Goal: Task Accomplishment & Management: Manage account settings

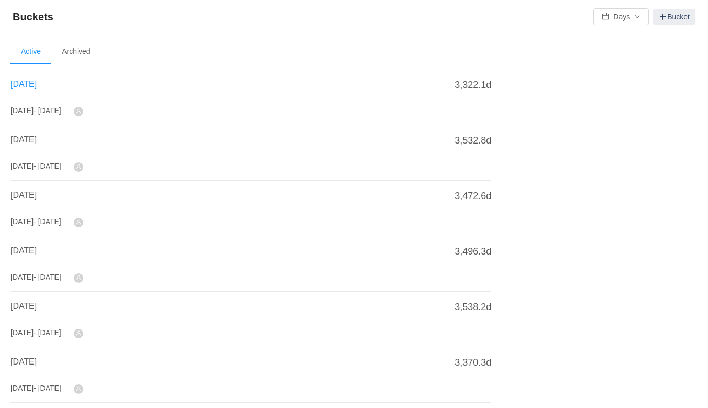
click at [21, 82] on span "[DATE]" at bounding box center [23, 84] width 26 height 9
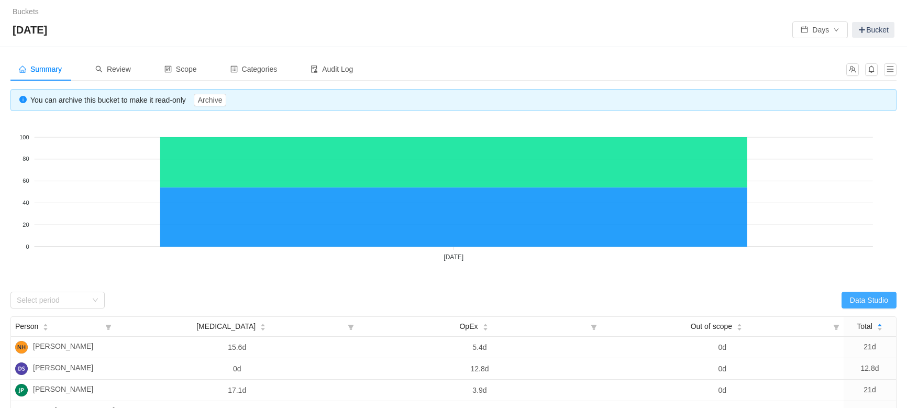
click at [714, 297] on button "Data Studio" at bounding box center [868, 300] width 55 height 17
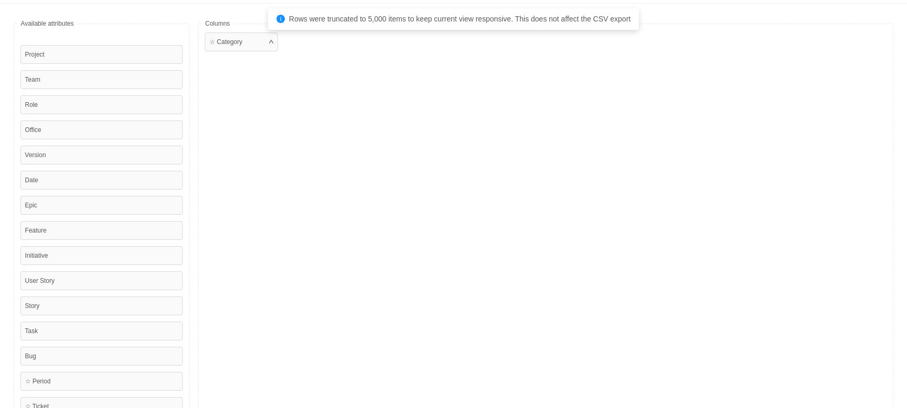
scroll to position [238, 0]
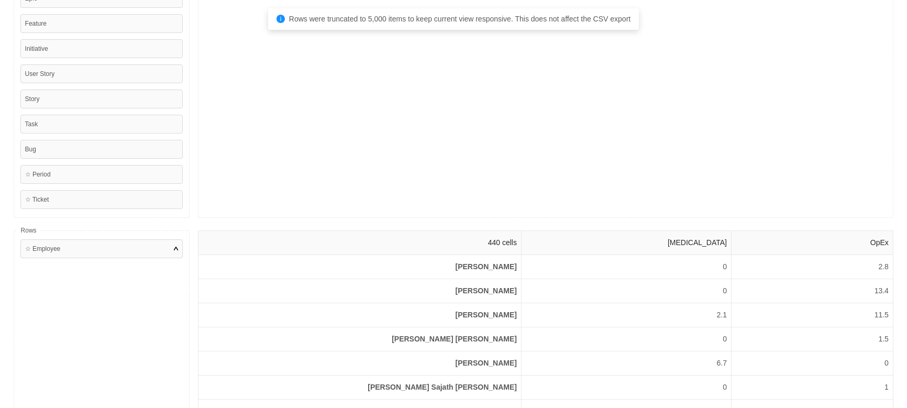
click at [96, 251] on div "☆ Employee" at bounding box center [101, 248] width 162 height 19
click at [174, 249] on div at bounding box center [176, 248] width 4 height 9
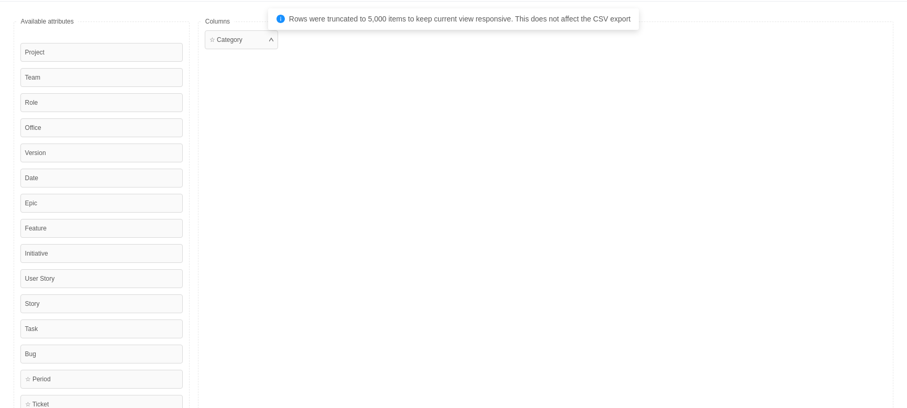
scroll to position [0, 0]
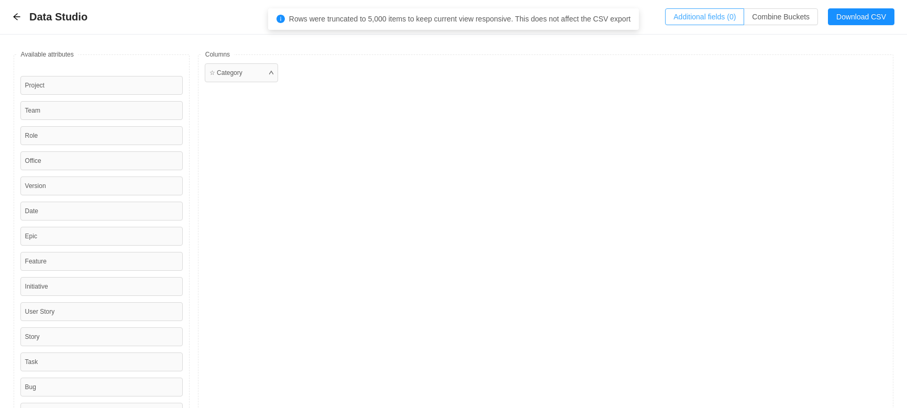
click at [709, 15] on button "Additional fields (0)" at bounding box center [704, 16] width 79 height 17
click at [599, 62] on div "Select a field" at bounding box center [616, 63] width 166 height 10
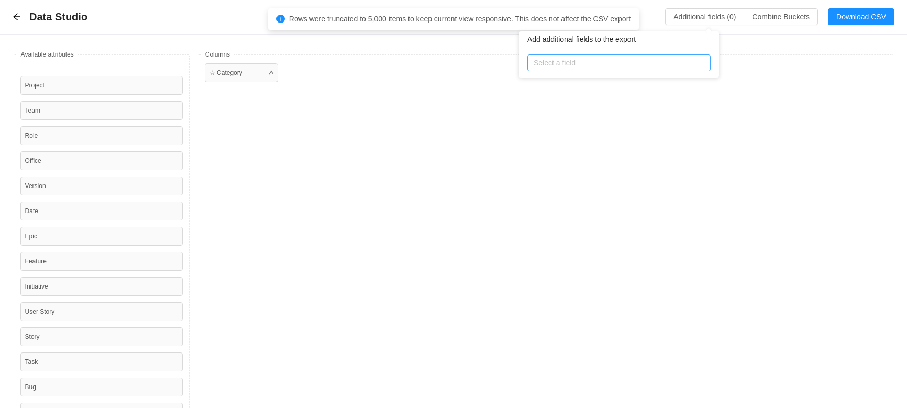
click at [599, 62] on div "Select a field" at bounding box center [616, 63] width 166 height 10
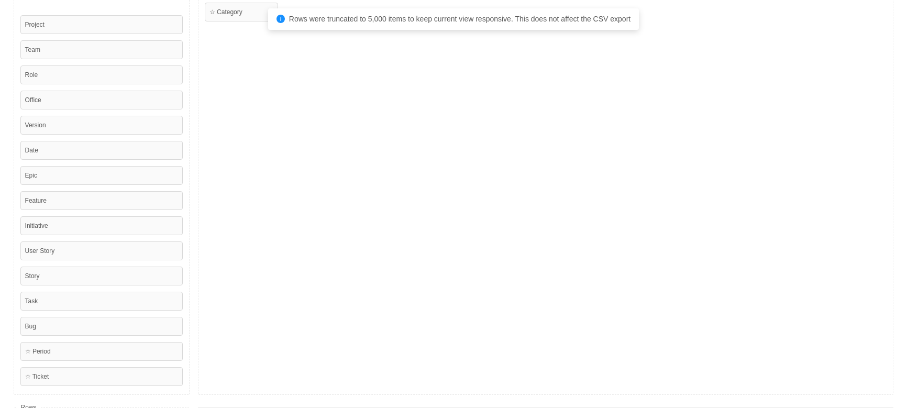
scroll to position [95, 0]
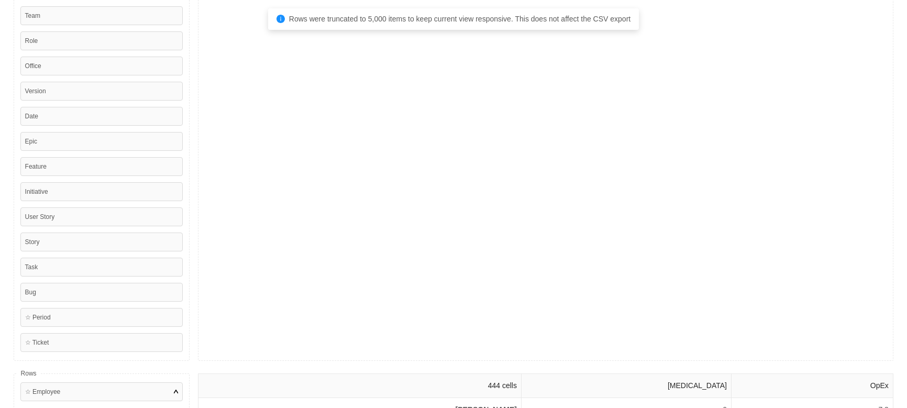
click at [174, 388] on div at bounding box center [176, 391] width 4 height 9
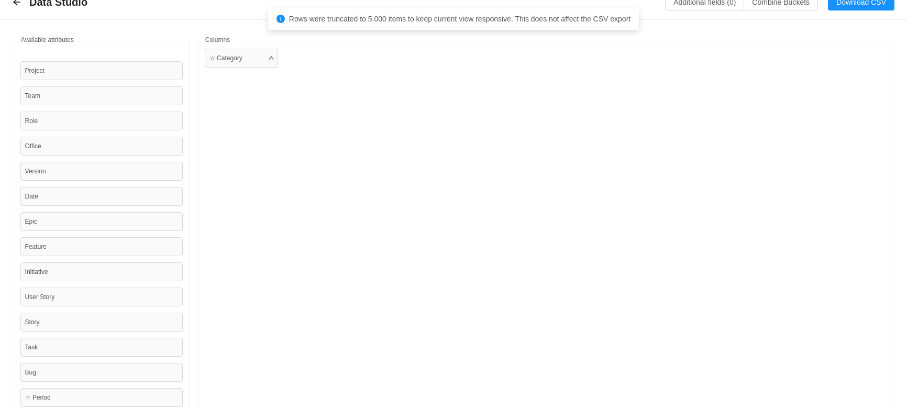
scroll to position [0, 0]
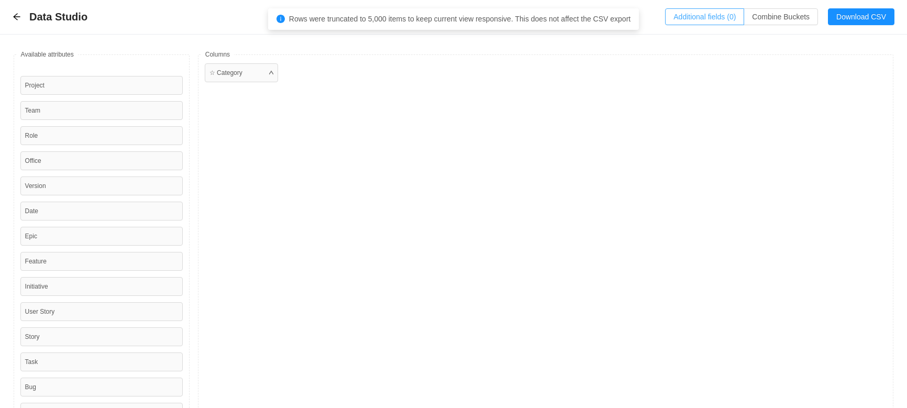
click at [714, 15] on button "Additional fields (0)" at bounding box center [704, 16] width 79 height 17
click at [230, 73] on div "☆ Category" at bounding box center [225, 72] width 33 height 9
click at [231, 75] on div "☆ Category" at bounding box center [225, 72] width 33 height 9
click at [714, 14] on button "Additional fields (0)" at bounding box center [704, 16] width 79 height 17
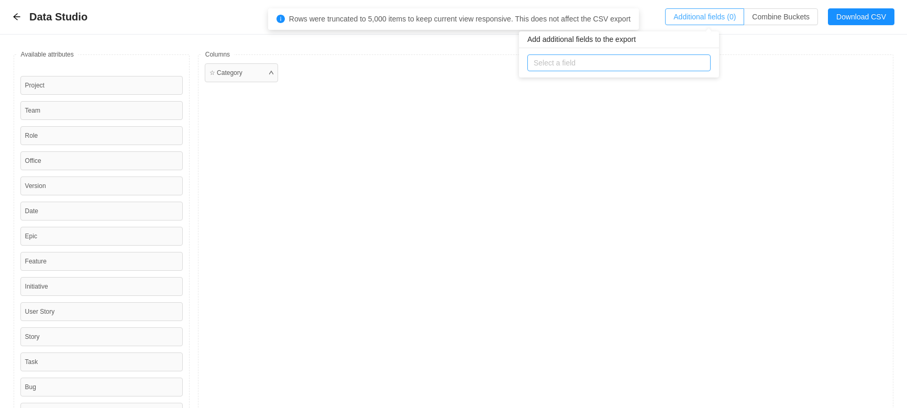
click at [675, 67] on div "Select a field" at bounding box center [616, 63] width 166 height 10
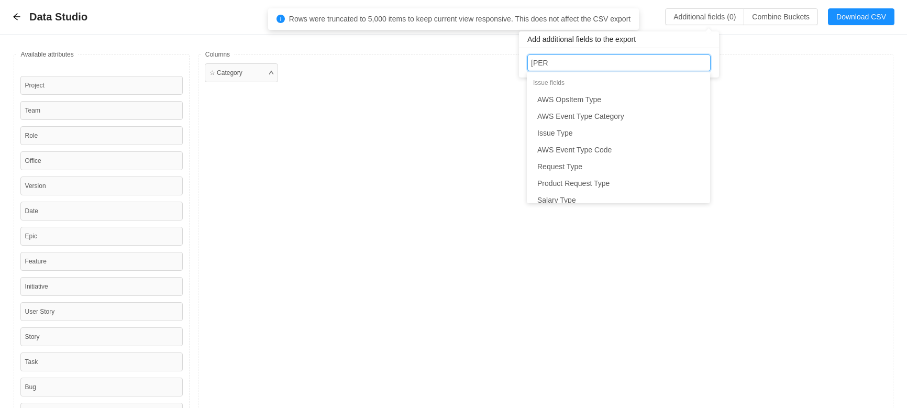
type input "T"
type input "EMploye"
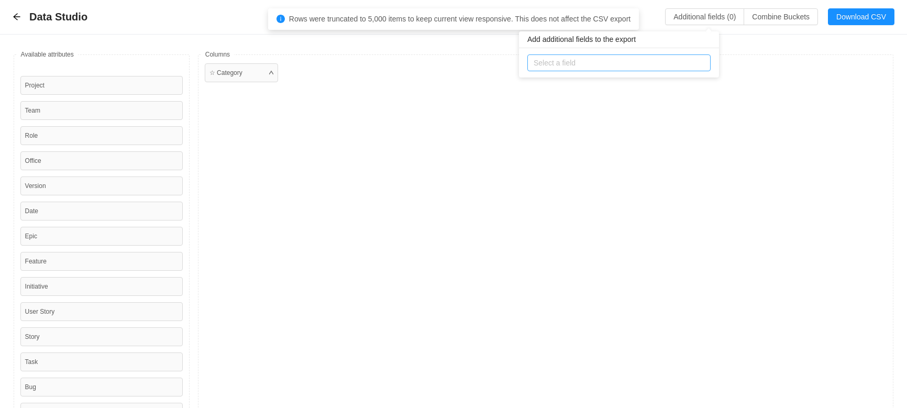
drag, startPoint x: 586, startPoint y: 59, endPoint x: 533, endPoint y: 61, distance: 52.9
click at [533, 61] on div "Select a field" at bounding box center [617, 63] width 174 height 16
click at [538, 62] on div "Select a field" at bounding box center [616, 63] width 166 height 10
click at [629, 62] on div "Select a field" at bounding box center [616, 63] width 166 height 10
type input "Employme"
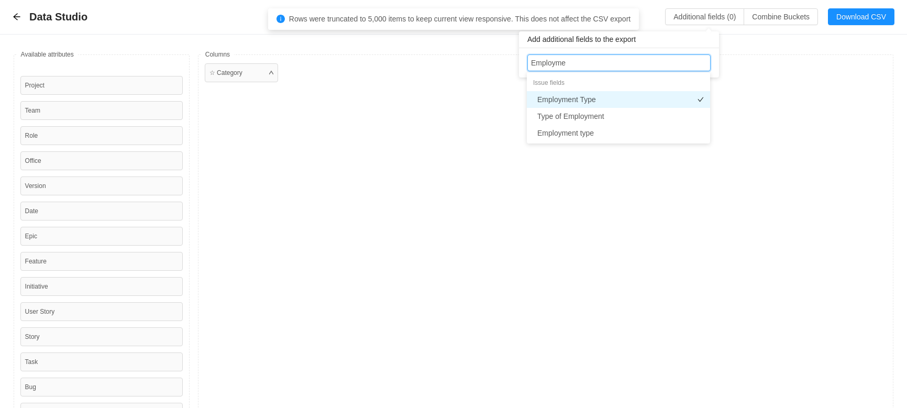
click at [576, 99] on li "Employment Type" at bounding box center [618, 99] width 183 height 17
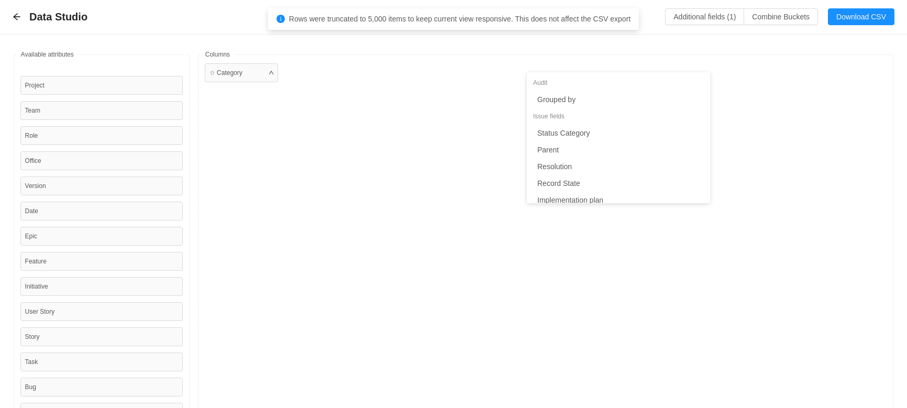
click at [714, 118] on div "☆ Category" at bounding box center [546, 254] width 696 height 401
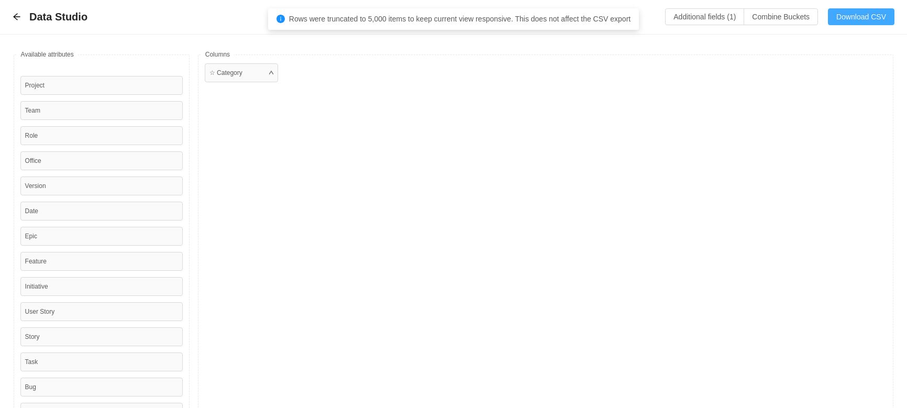
click at [714, 19] on button "Download CSV" at bounding box center [861, 16] width 66 height 17
drag, startPoint x: 707, startPoint y: 15, endPoint x: 494, endPoint y: 231, distance: 303.2
click at [494, 231] on div "Data Studio Additional fields (1) Combine Buckets (0) Download CSV Available fi…" at bounding box center [453, 356] width 907 height 713
click at [693, 19] on button "Additional fields (1)" at bounding box center [704, 16] width 79 height 17
click at [658, 137] on div "☆ Category" at bounding box center [546, 254] width 696 height 401
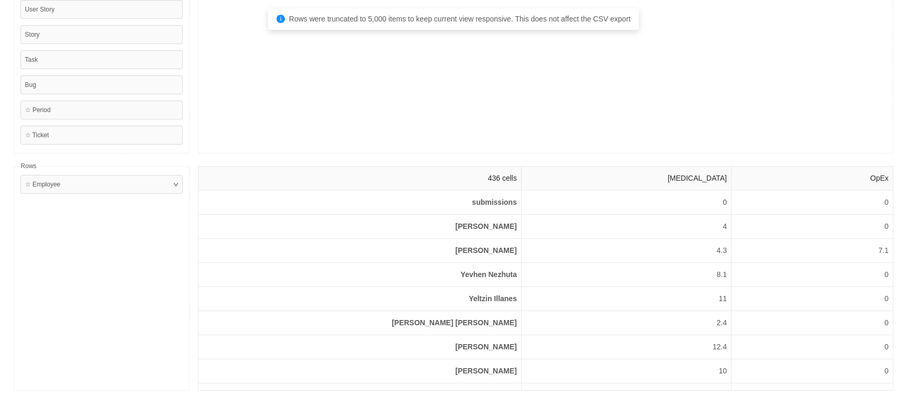
scroll to position [303, 0]
click at [135, 188] on div "☆ Employee" at bounding box center [101, 183] width 162 height 19
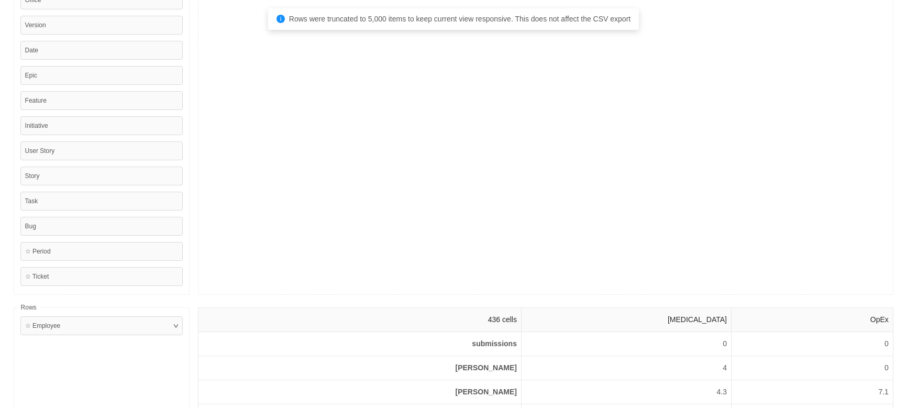
scroll to position [160, 0]
click at [97, 197] on div "Task" at bounding box center [101, 202] width 162 height 19
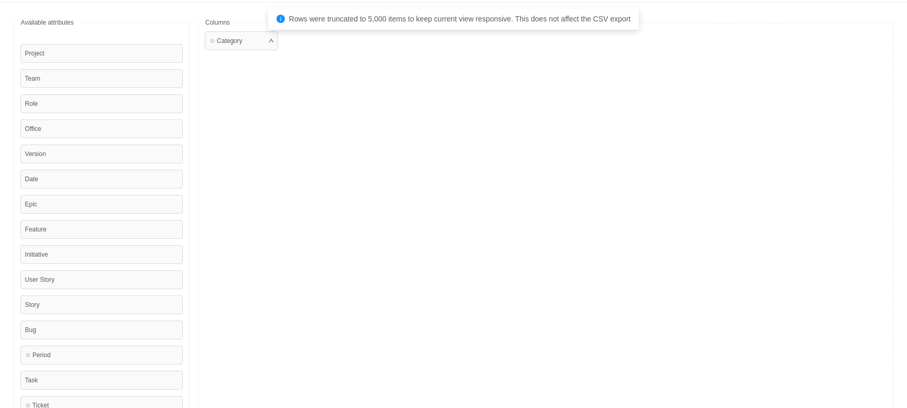
scroll to position [0, 0]
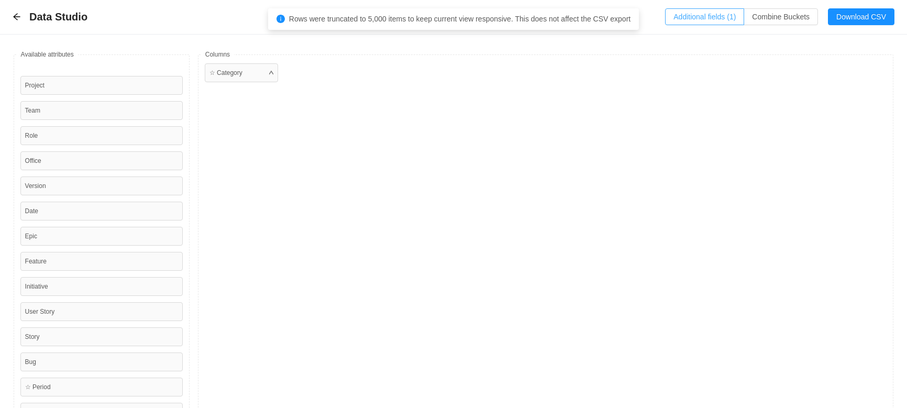
click at [714, 18] on button "Additional fields (1)" at bounding box center [704, 16] width 79 height 17
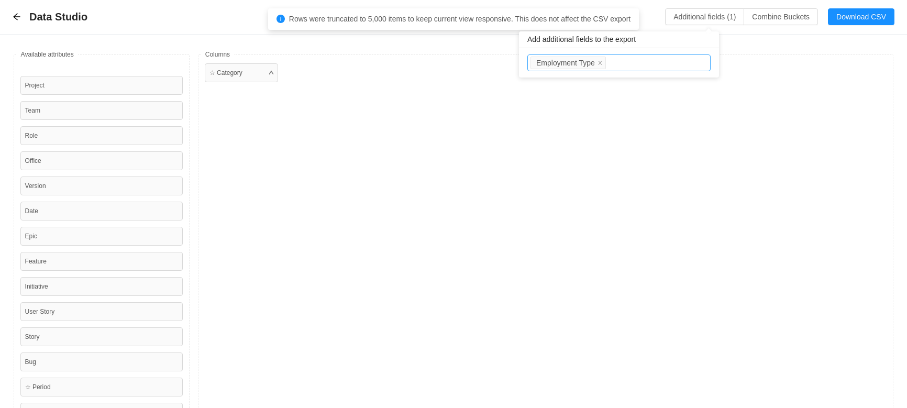
click at [614, 62] on div "Select a field Employment Type" at bounding box center [617, 63] width 174 height 16
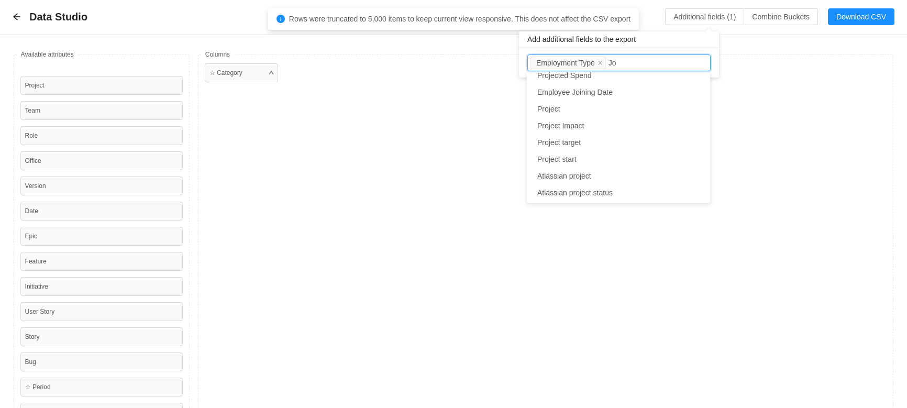
type input "Job"
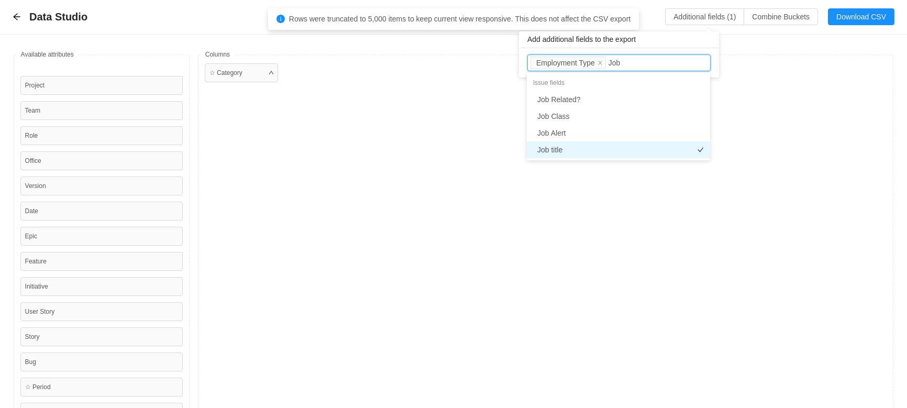
click at [563, 145] on li "Job title" at bounding box center [618, 149] width 183 height 17
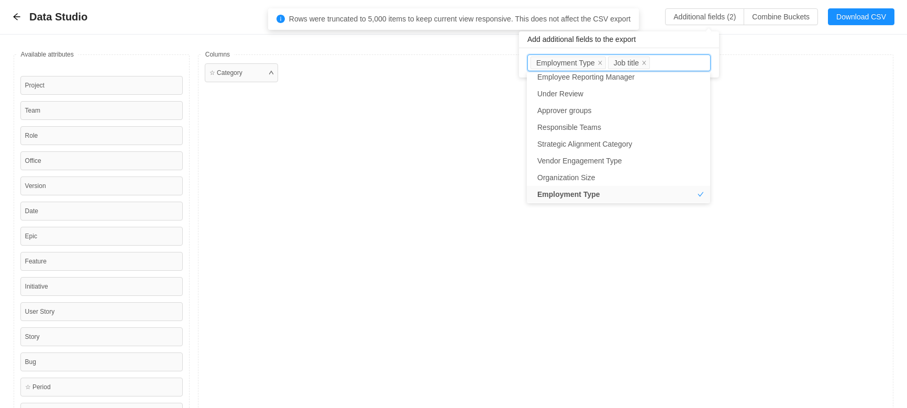
drag, startPoint x: 558, startPoint y: 149, endPoint x: 425, endPoint y: 154, distance: 133.1
click at [425, 154] on body "Buckets / / [DATE] Days Bucket Summary Review Scope Categories Audit Log You ca…" at bounding box center [453, 204] width 907 height 408
click at [683, 62] on icon "icon: close" at bounding box center [685, 63] width 4 height 4
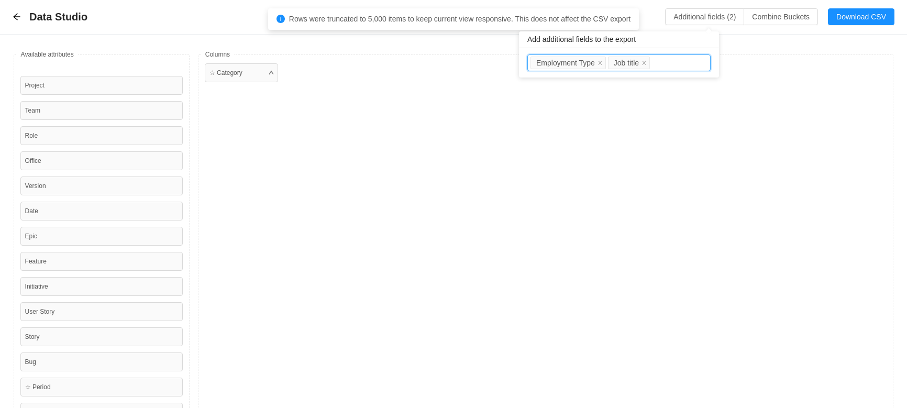
paste input "Department"
type input "Department"
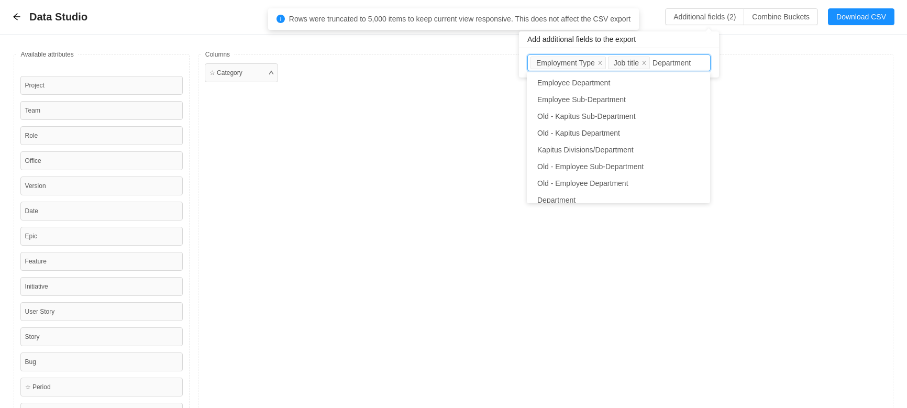
scroll to position [74, 0]
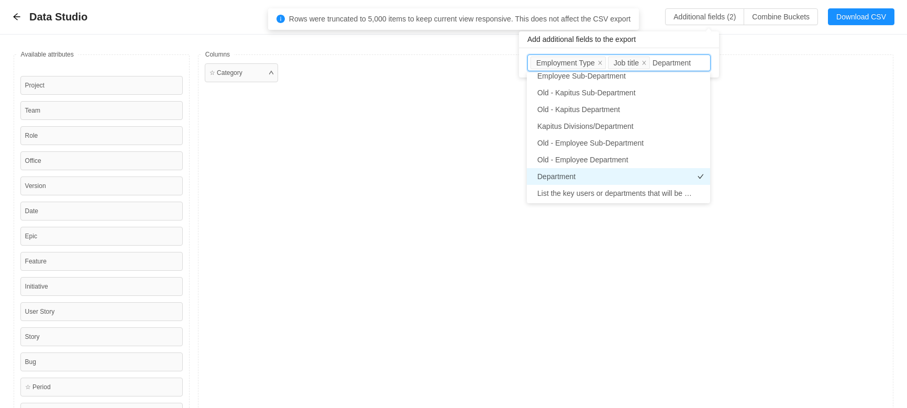
click at [577, 172] on li "Department" at bounding box center [618, 176] width 183 height 17
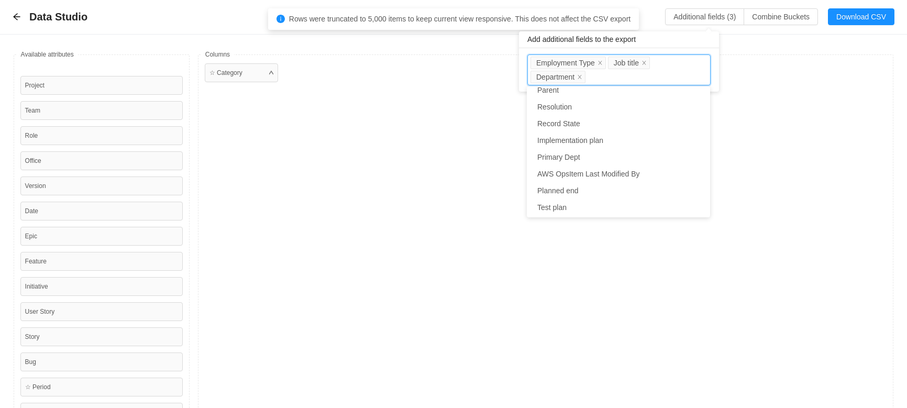
click at [714, 146] on div "☆ Category" at bounding box center [546, 254] width 696 height 401
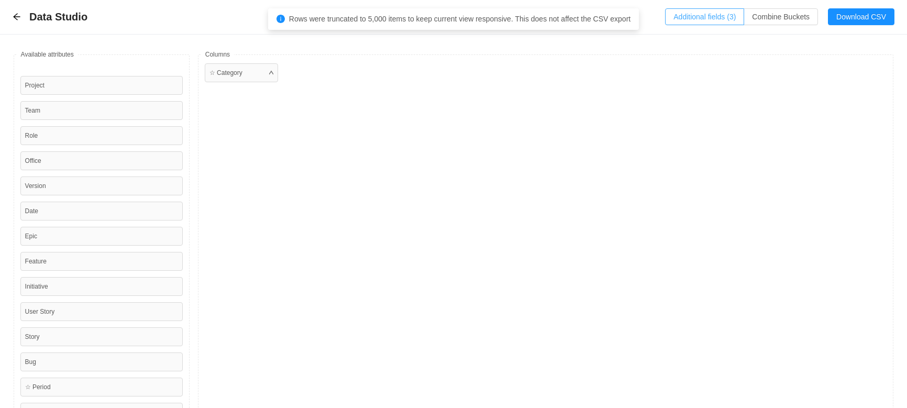
click at [714, 20] on button "Additional fields (3)" at bounding box center [704, 16] width 79 height 17
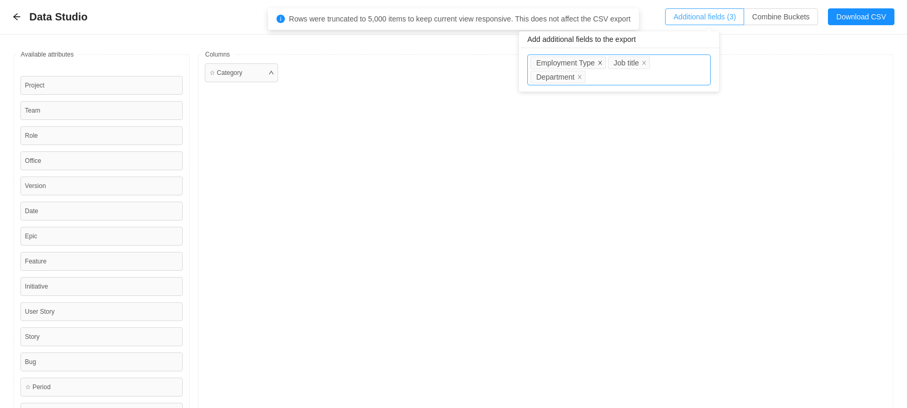
click at [597, 62] on icon "icon: close" at bounding box center [599, 62] width 5 height 5
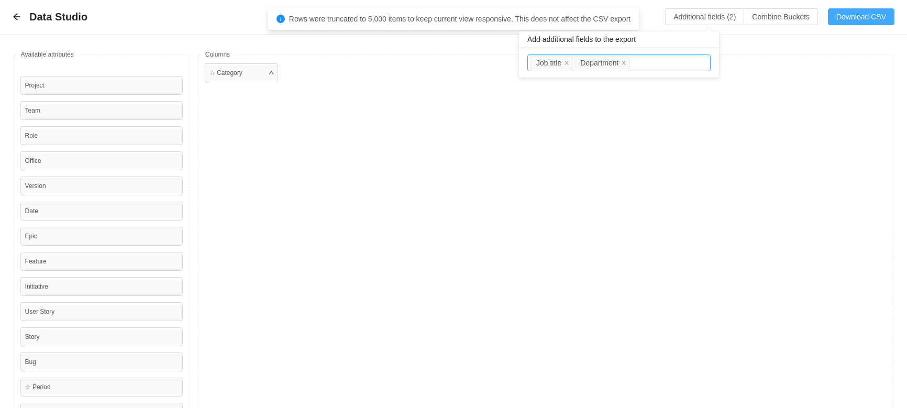
click at [714, 15] on button "Download CSV" at bounding box center [861, 16] width 66 height 17
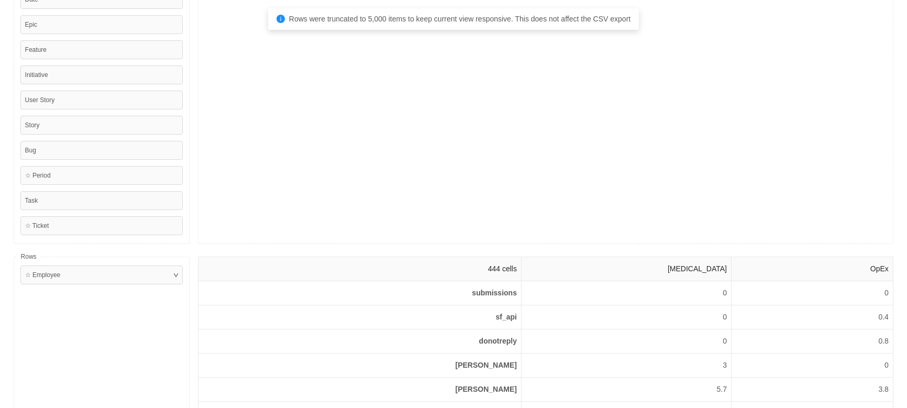
scroll to position [303, 0]
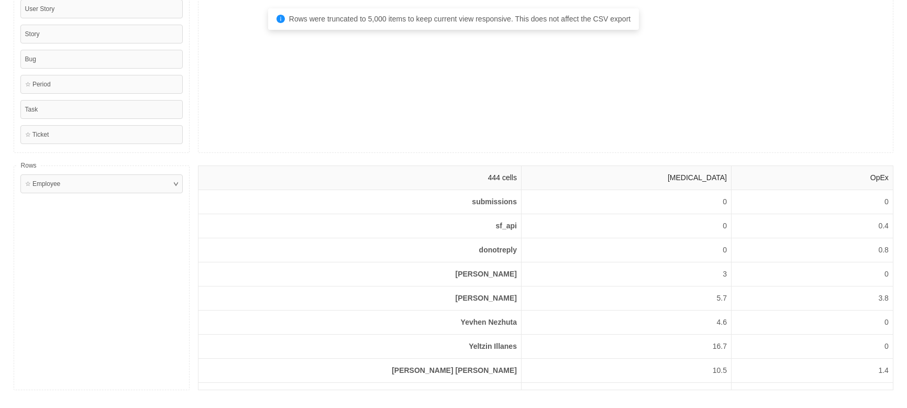
click at [702, 178] on th "[MEDICAL_DATA]" at bounding box center [626, 178] width 210 height 24
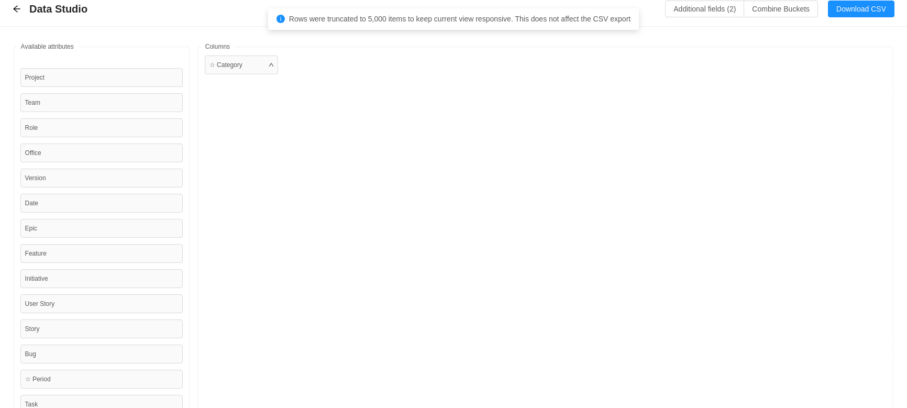
scroll to position [0, 0]
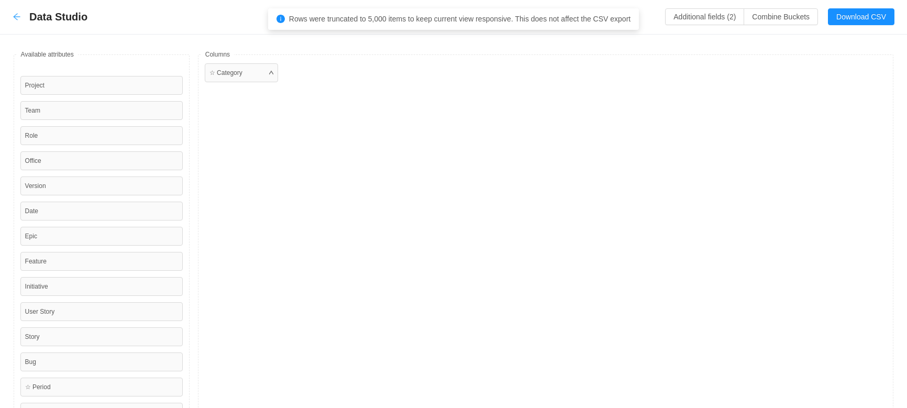
click at [14, 15] on icon "icon: arrow-left" at bounding box center [17, 17] width 8 height 8
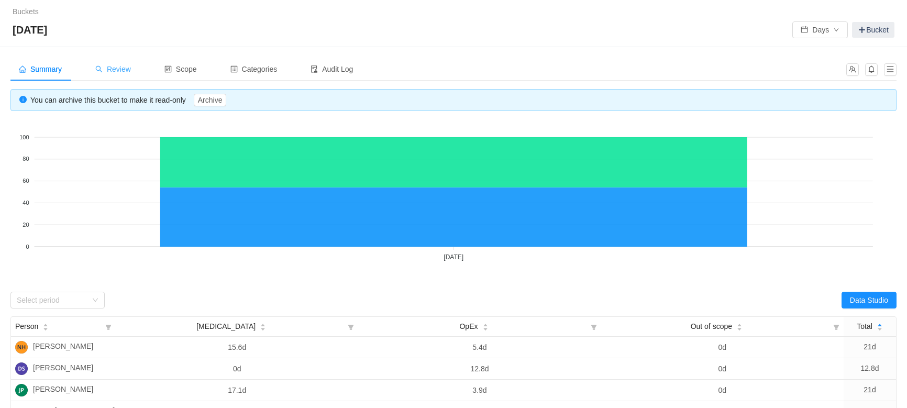
click at [125, 73] on span "Review" at bounding box center [113, 69] width 36 height 8
click at [276, 73] on span "Categories" at bounding box center [253, 69] width 47 height 8
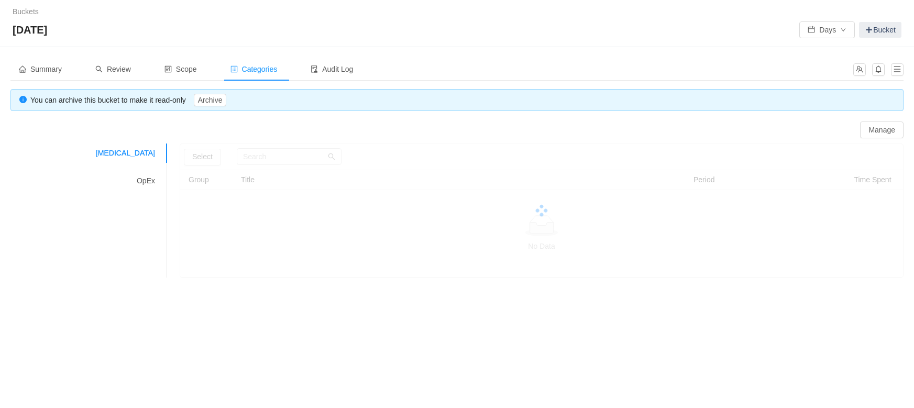
click at [276, 73] on span "Categories" at bounding box center [253, 69] width 47 height 8
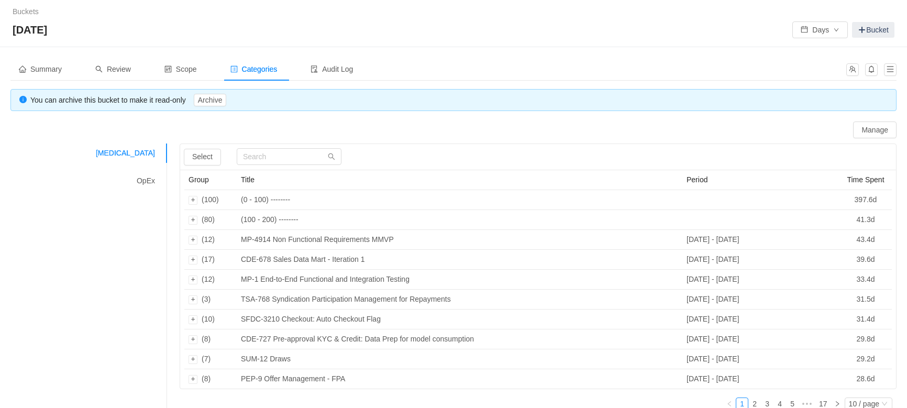
click at [352, 19] on div "Buckets / / [DATE] Days Bucket" at bounding box center [453, 23] width 907 height 47
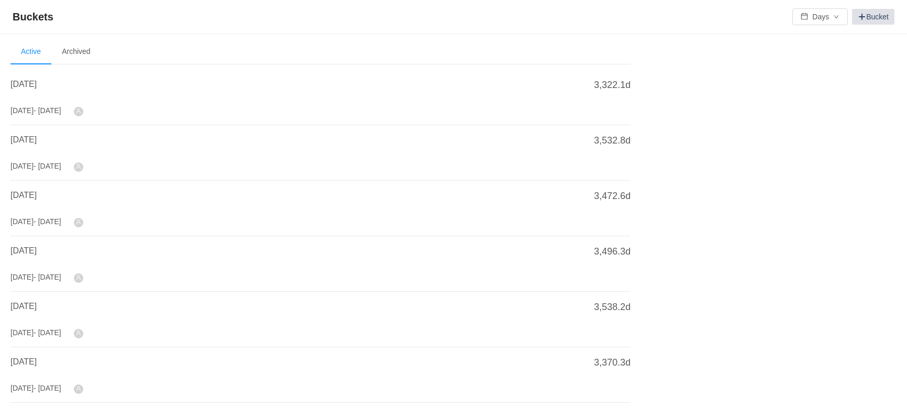
click at [714, 15] on link "Bucket" at bounding box center [873, 17] width 42 height 16
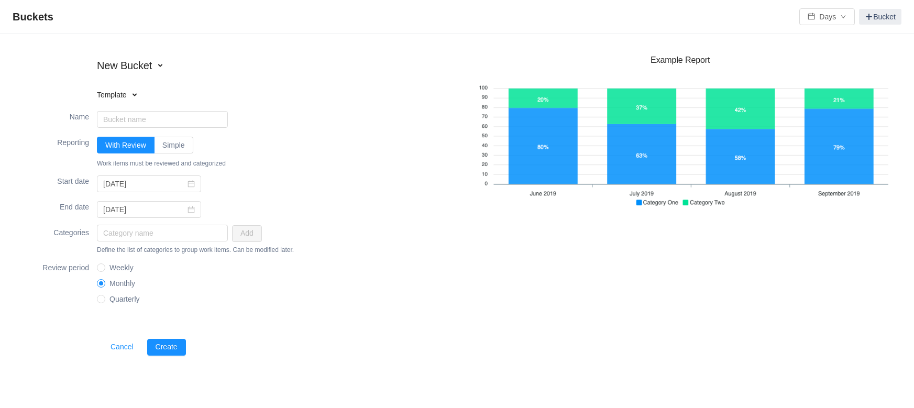
click at [140, 94] on h4 "Template" at bounding box center [163, 95] width 133 height 10
click at [301, 92] on fieldset "New Bucket Template Existing bucket" at bounding box center [239, 80] width 436 height 51
click at [127, 92] on h4 "Template" at bounding box center [163, 95] width 133 height 10
click at [342, 99] on fieldset "New Bucket Template Existing bucket" at bounding box center [239, 80] width 436 height 51
click at [122, 123] on input "Name" at bounding box center [162, 119] width 131 height 17
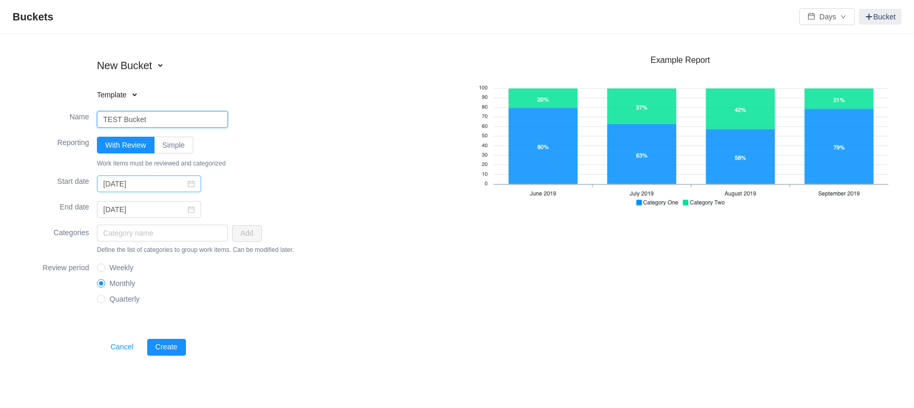
type input "TEST Bucket"
click at [187, 183] on icon "icon: calendar" at bounding box center [190, 183] width 7 height 7
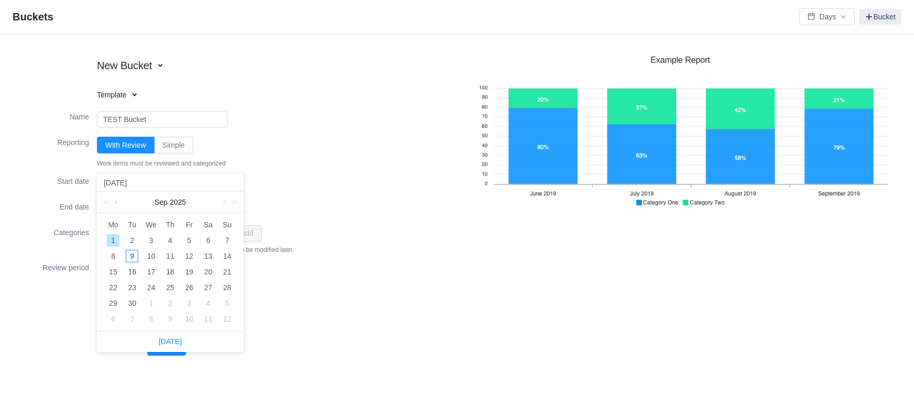
click at [116, 204] on link at bounding box center [117, 202] width 9 height 21
click at [188, 240] on div "1" at bounding box center [189, 240] width 13 height 13
type input "[DATE]"
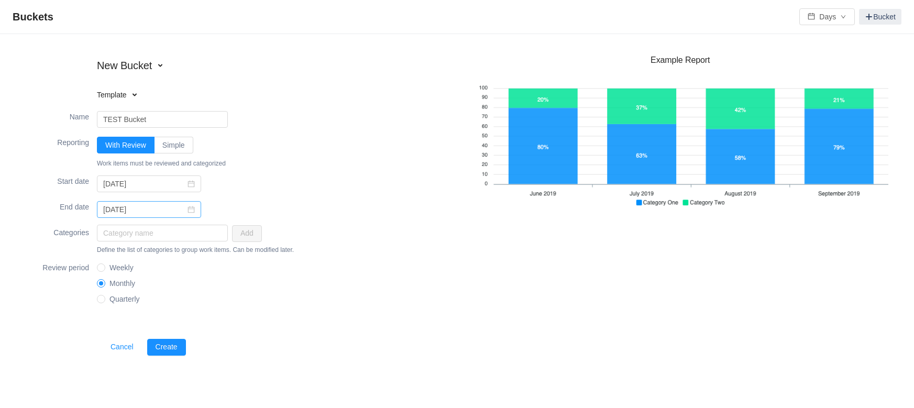
click at [187, 210] on icon "icon: calendar" at bounding box center [190, 209] width 7 height 7
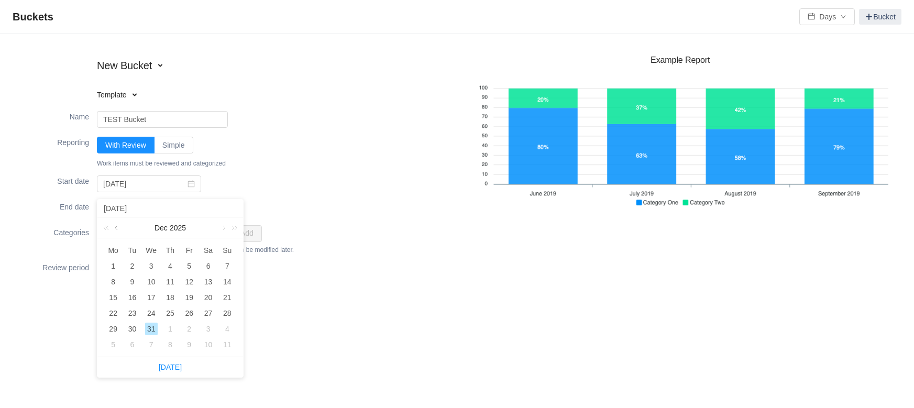
click at [118, 228] on link at bounding box center [117, 227] width 9 height 21
click at [117, 228] on link at bounding box center [117, 227] width 9 height 21
click at [223, 329] on div "31" at bounding box center [227, 328] width 13 height 13
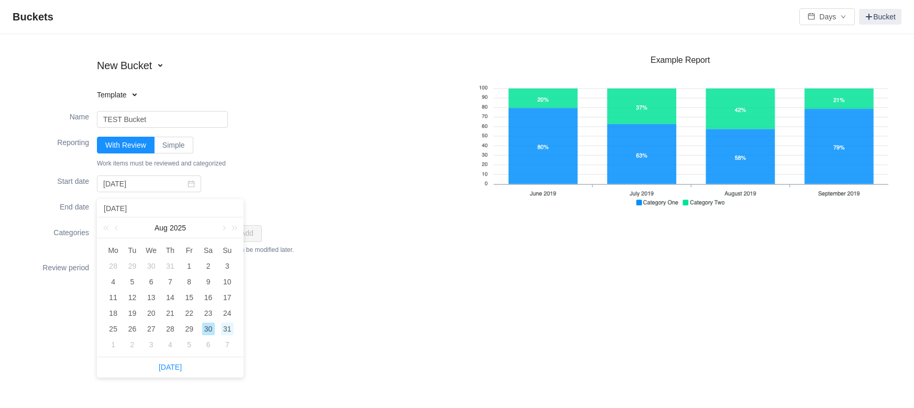
type input "[DATE]"
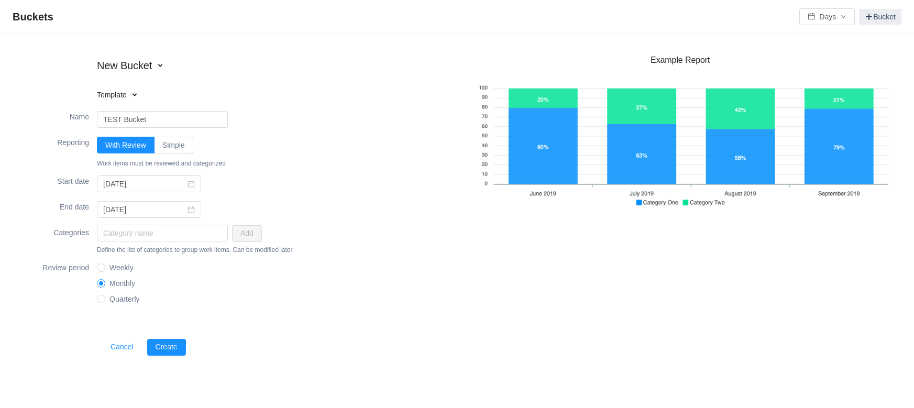
click at [340, 189] on div "Start date [DATE]" at bounding box center [239, 183] width 436 height 25
click at [186, 231] on input "text" at bounding box center [162, 233] width 131 height 17
click at [159, 346] on button "Create" at bounding box center [166, 347] width 39 height 17
click at [190, 234] on input "text" at bounding box center [162, 233] width 131 height 17
type input "Test-Category"
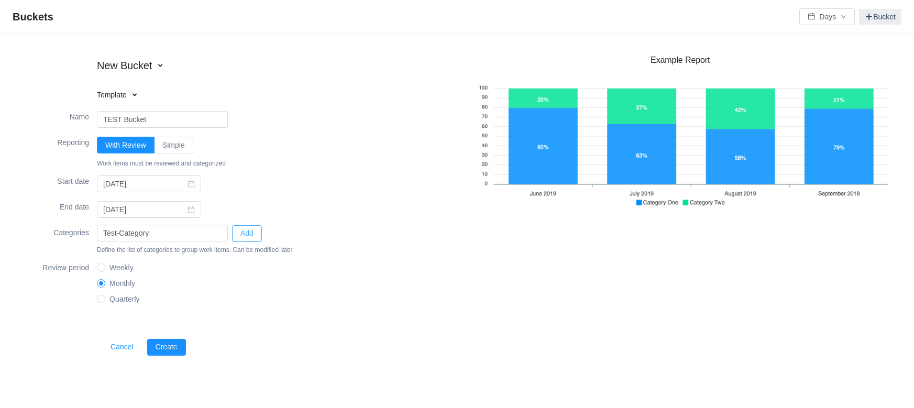
click at [249, 236] on button "Add" at bounding box center [247, 233] width 30 height 17
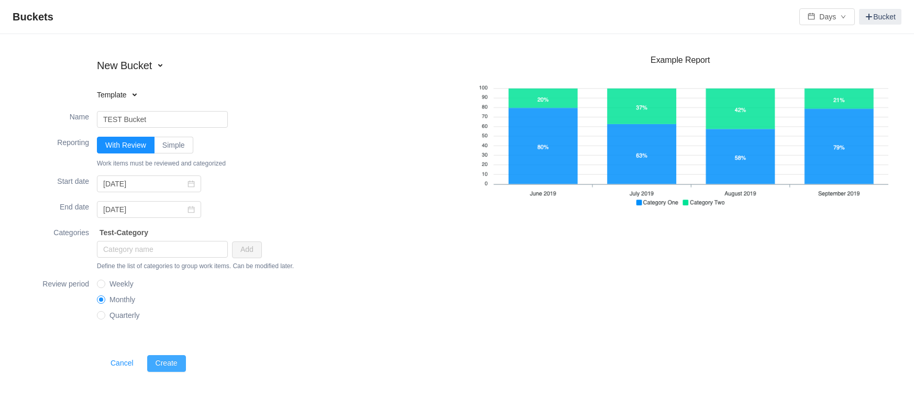
click at [172, 364] on button "Create" at bounding box center [166, 363] width 39 height 17
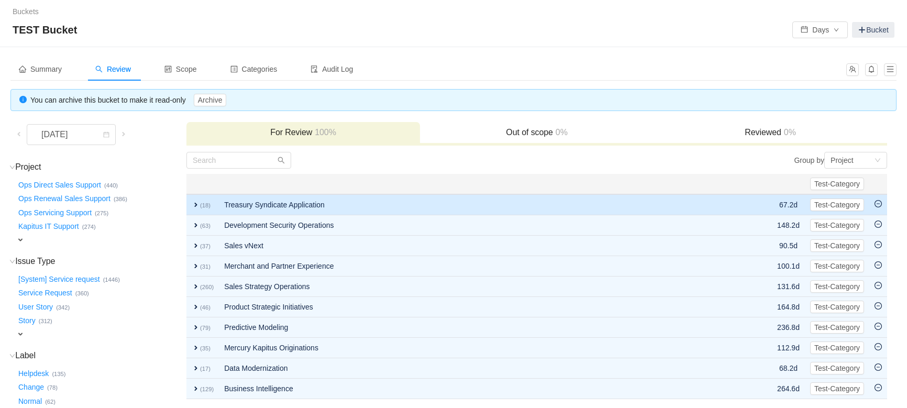
click at [193, 203] on span "expand" at bounding box center [196, 205] width 8 height 8
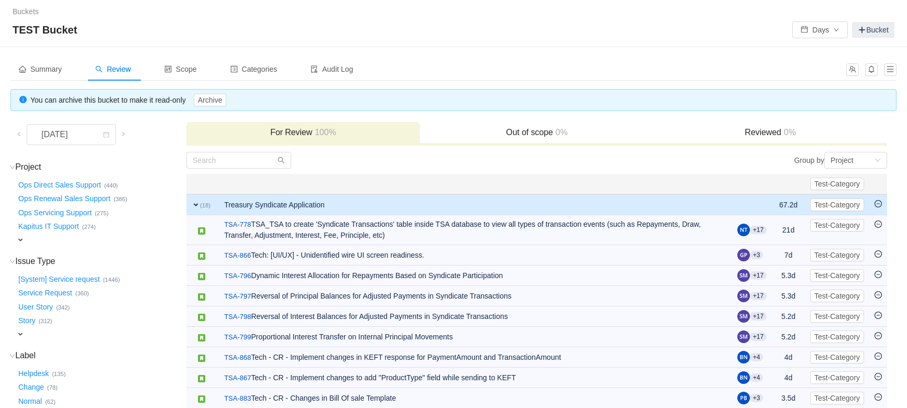
click at [193, 203] on span "expand" at bounding box center [196, 205] width 8 height 8
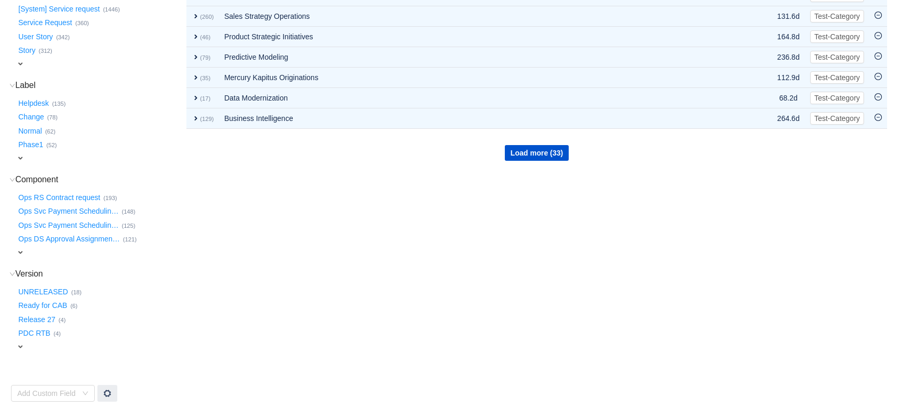
scroll to position [274, 0]
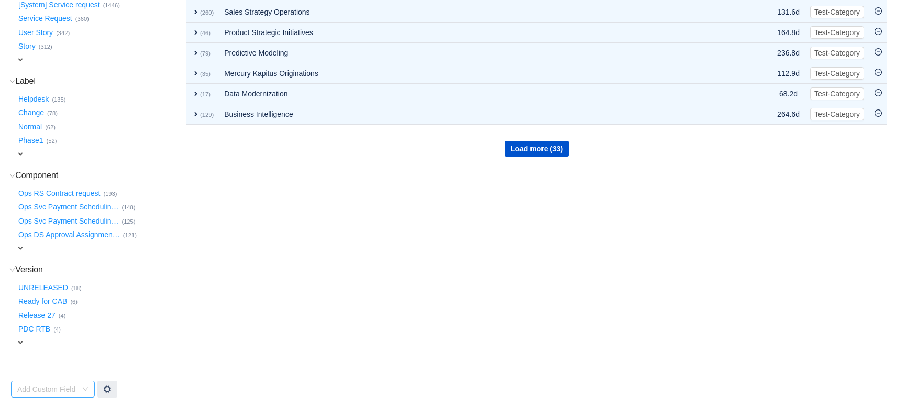
click at [84, 388] on icon "icon: down" at bounding box center [85, 389] width 5 height 4
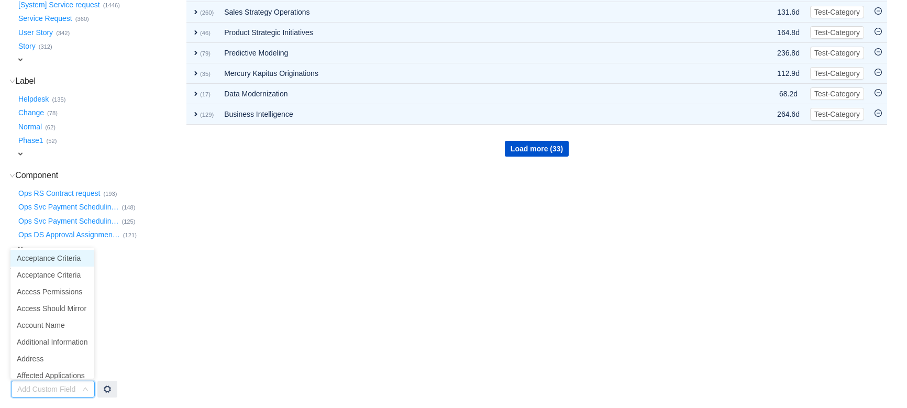
click at [72, 388] on input at bounding box center [49, 389] width 64 height 16
click at [209, 378] on td "Group by Project You will see tickets here after they were marked as out of sco…" at bounding box center [537, 137] width 702 height 521
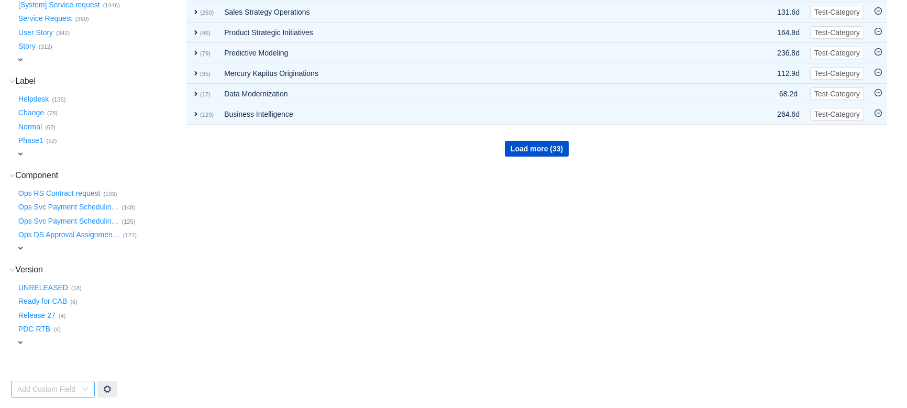
click at [60, 390] on div "Add Custom Field" at bounding box center [47, 389] width 60 height 10
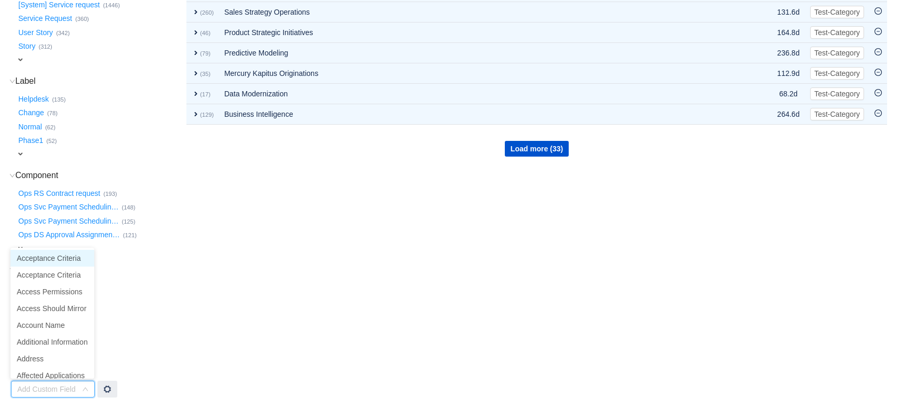
click at [199, 361] on td "Group by Project You will see tickets here after they were marked as out of sco…" at bounding box center [537, 137] width 702 height 521
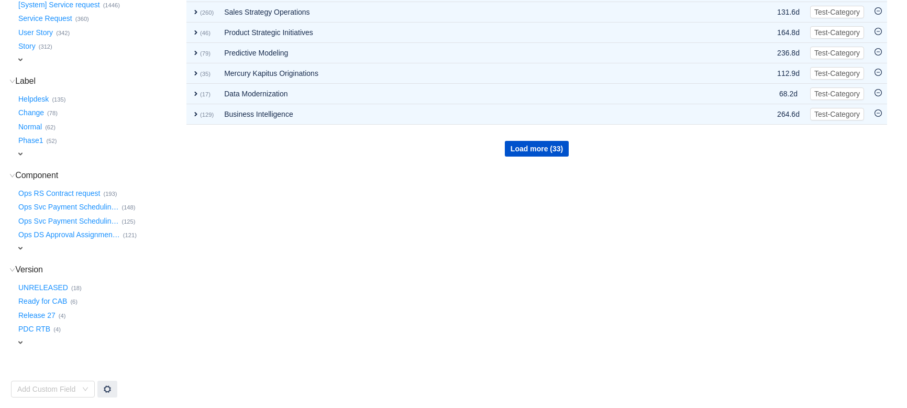
click at [20, 342] on span "expand" at bounding box center [20, 342] width 8 height 8
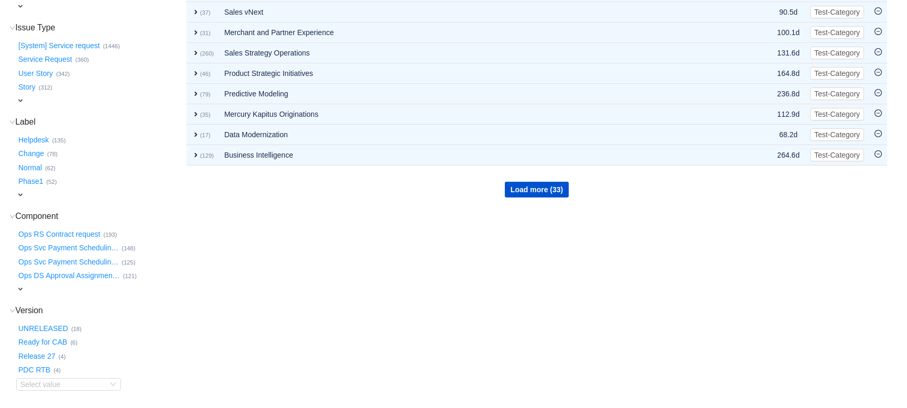
scroll to position [276, 0]
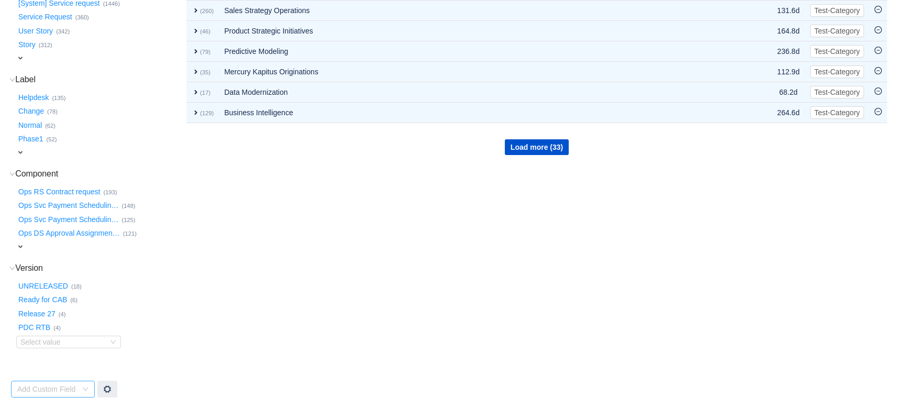
click at [59, 386] on div "Add Custom Field" at bounding box center [47, 389] width 60 height 10
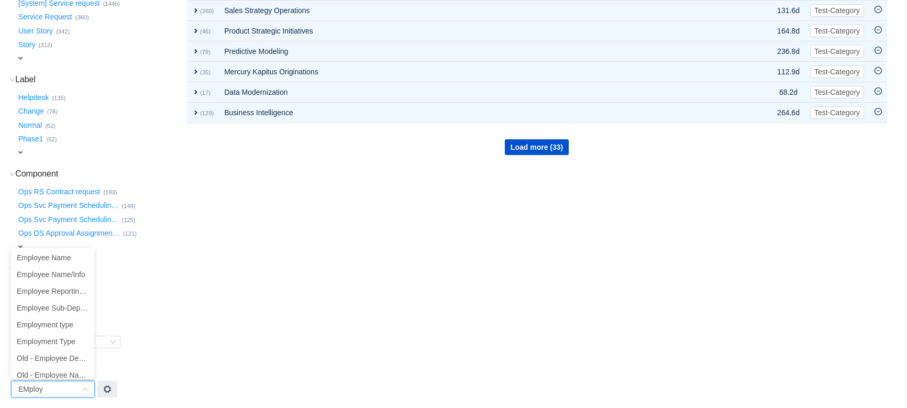
scroll to position [92, 0]
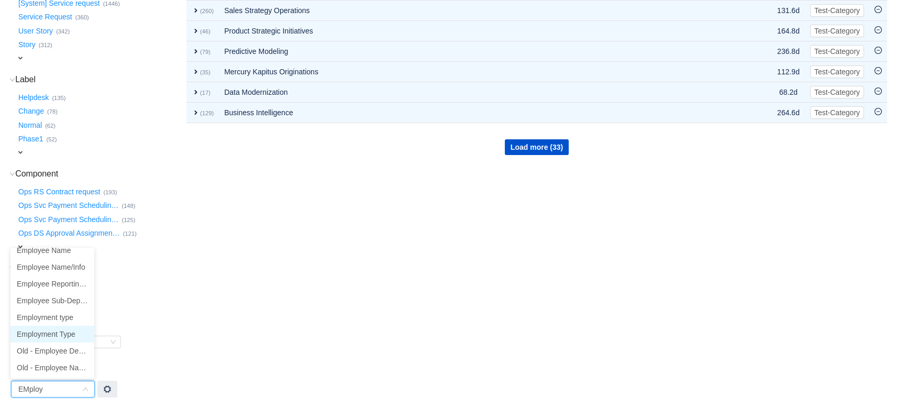
click at [62, 331] on li "Employment Type" at bounding box center [52, 334] width 84 height 17
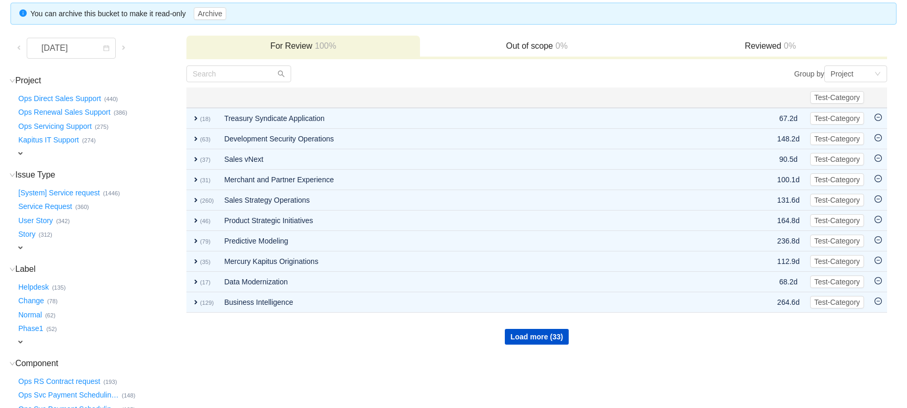
scroll to position [84, 0]
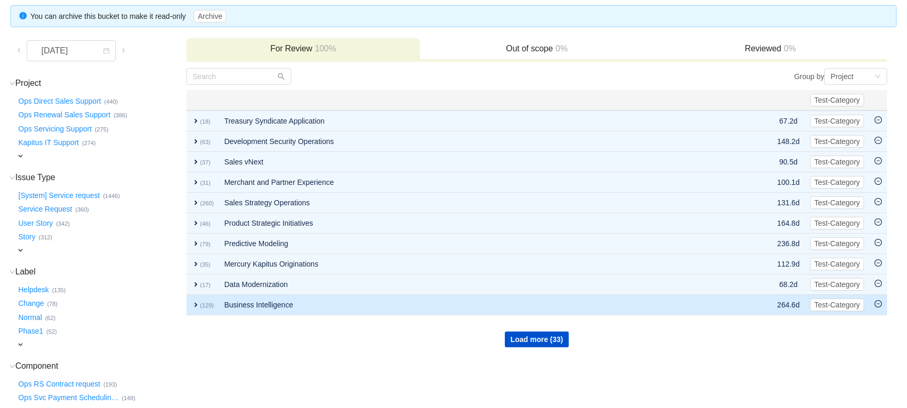
click at [193, 301] on span "expand" at bounding box center [196, 305] width 8 height 8
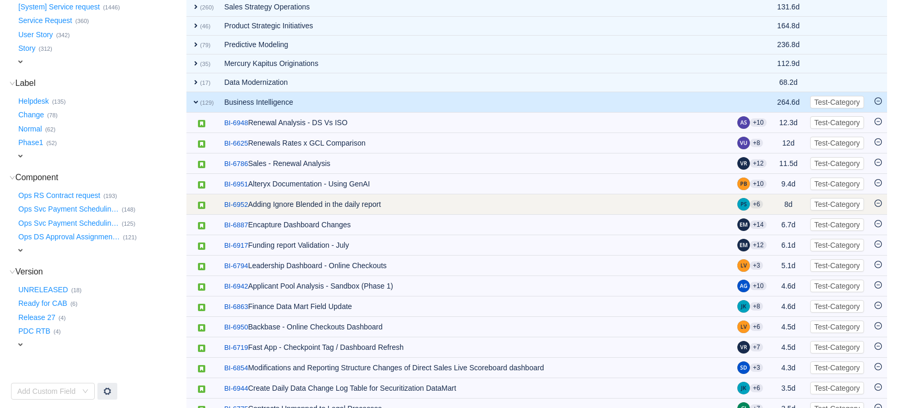
scroll to position [179, 0]
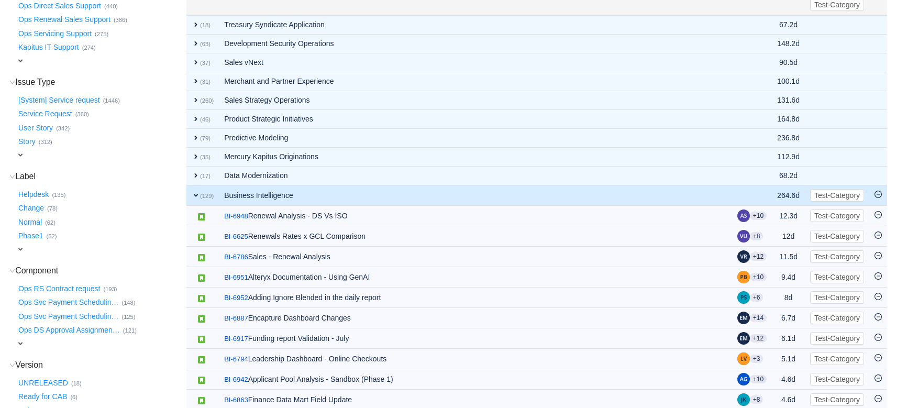
click at [197, 194] on span "expand" at bounding box center [196, 195] width 8 height 8
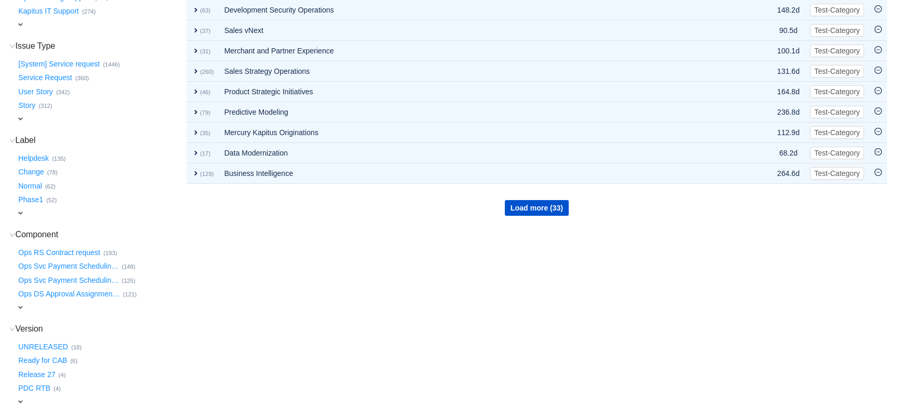
scroll to position [238, 0]
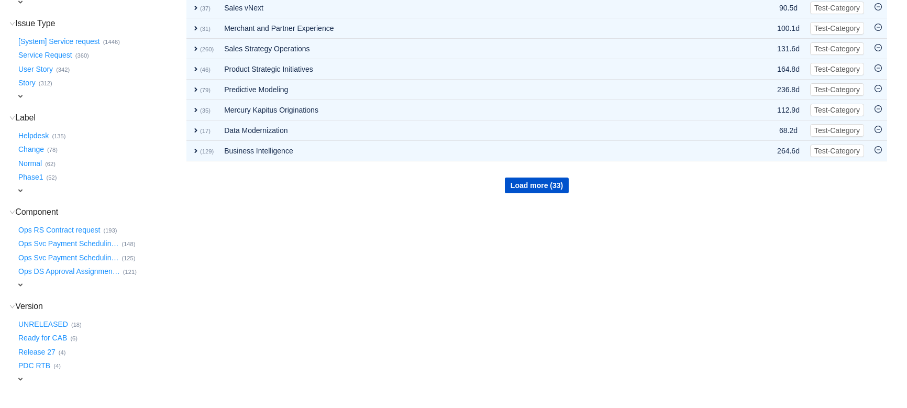
click at [21, 283] on span "expand" at bounding box center [20, 285] width 8 height 8
click at [84, 287] on div "Select value" at bounding box center [61, 286] width 83 height 10
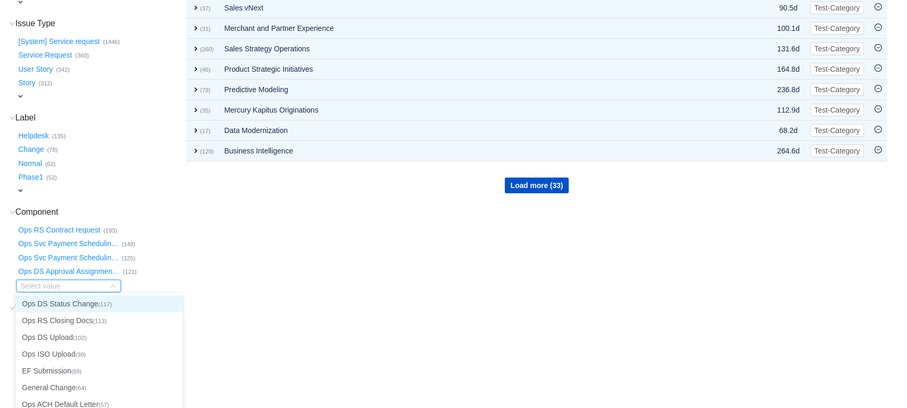
click at [84, 287] on input at bounding box center [63, 286] width 87 height 12
click at [235, 292] on td "Group by Project You will see tickets here after they were marked as out of sco…" at bounding box center [537, 175] width 702 height 522
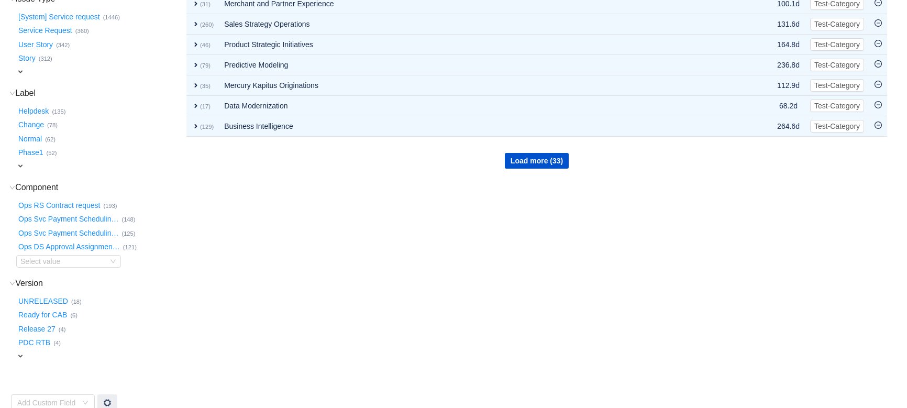
scroll to position [276, 0]
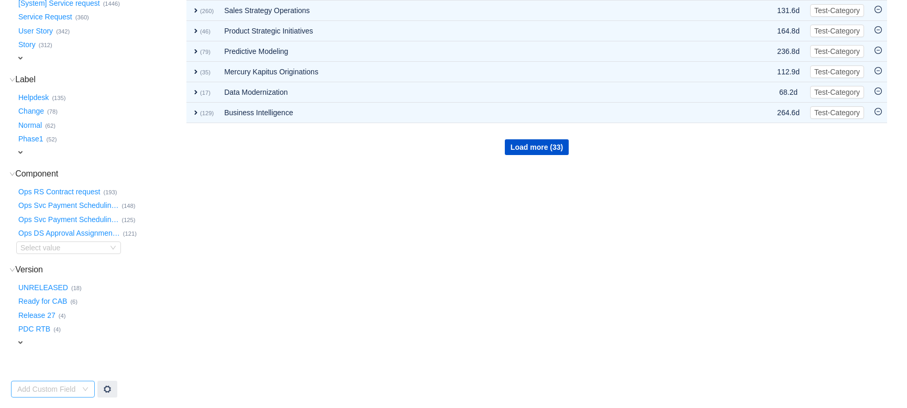
click at [78, 392] on div "Add Custom Field" at bounding box center [49, 389] width 64 height 16
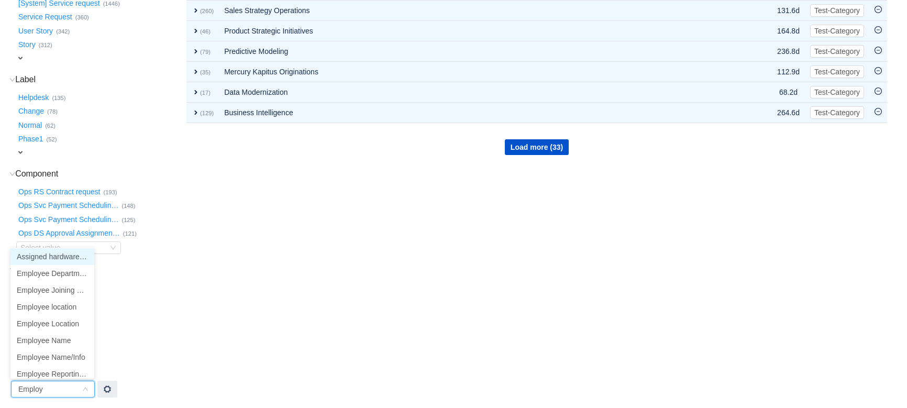
type input "Employe"
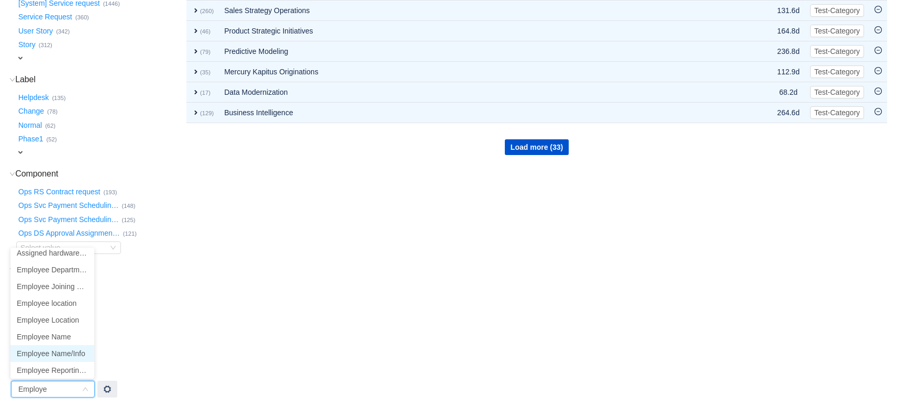
click at [68, 353] on li "Employee Name/Info" at bounding box center [52, 353] width 84 height 17
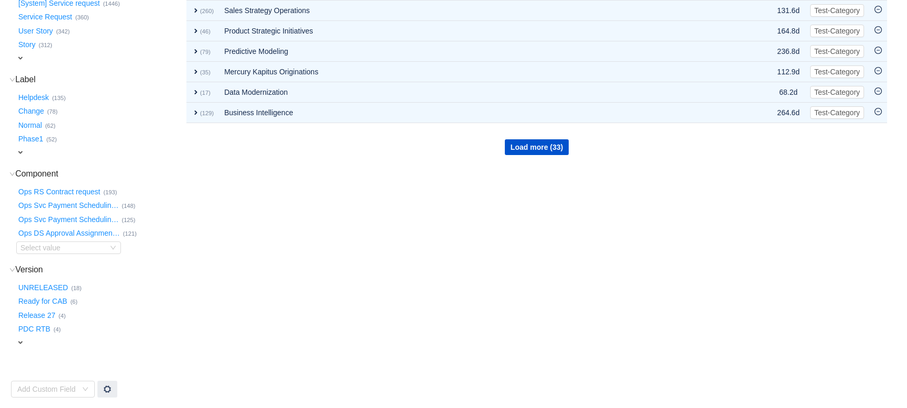
scroll to position [0, 0]
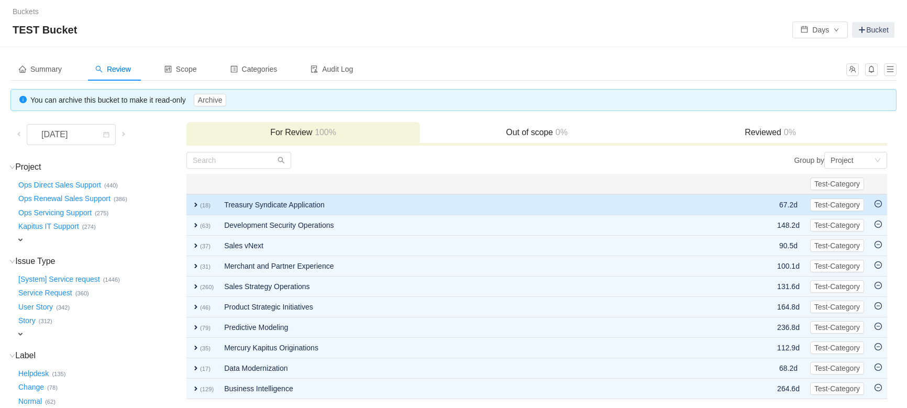
click at [193, 202] on span "expand" at bounding box center [196, 205] width 8 height 8
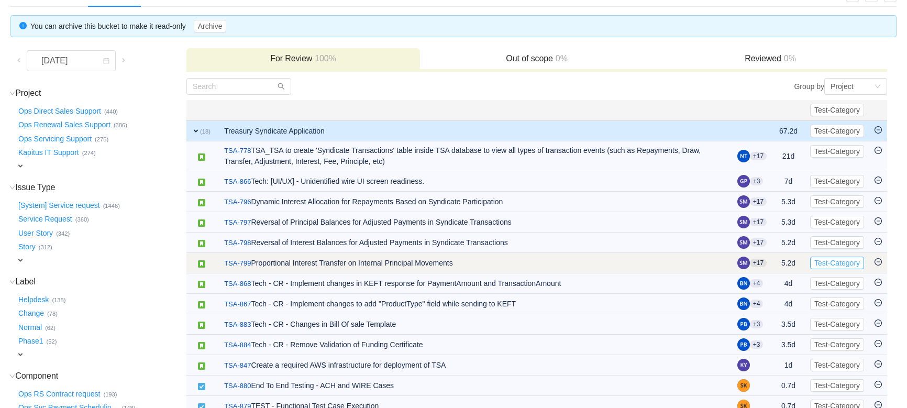
scroll to position [238, 0]
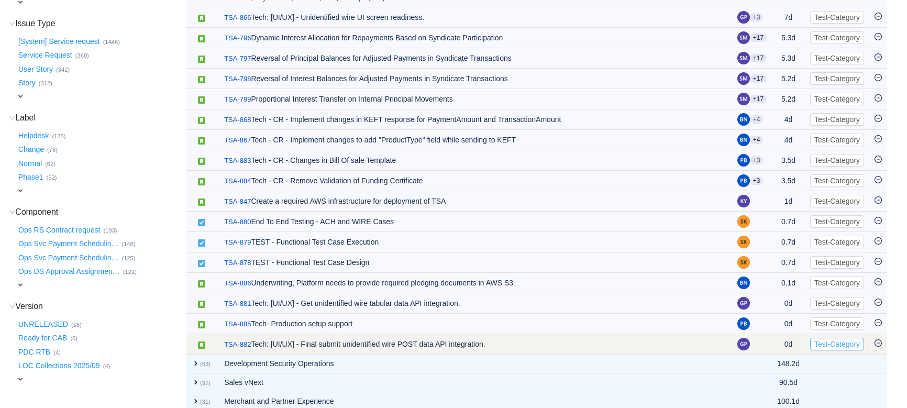
click at [714, 350] on button "Test-Category" at bounding box center [837, 344] width 54 height 13
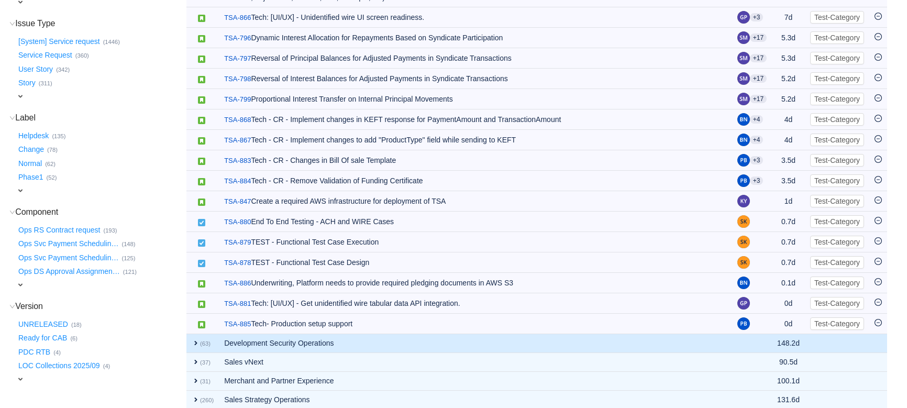
click at [196, 347] on span "expand" at bounding box center [196, 343] width 8 height 8
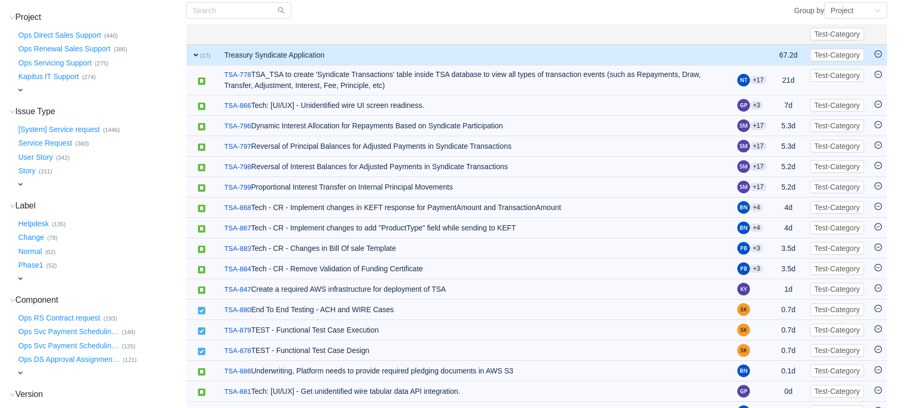
scroll to position [142, 0]
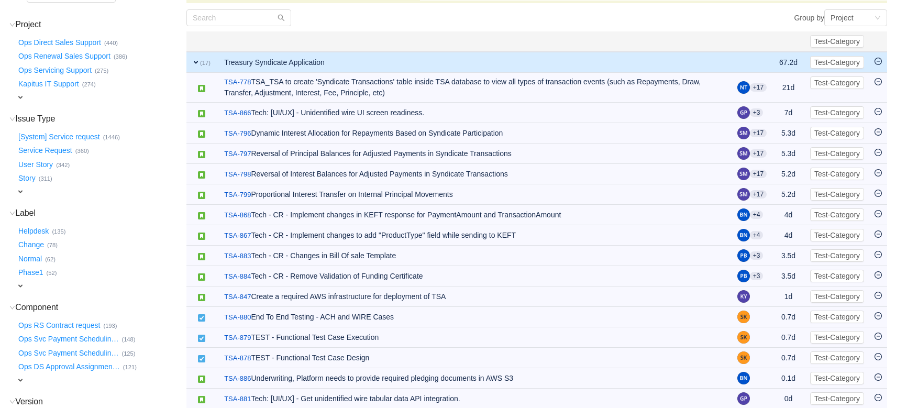
click at [20, 189] on span "expand" at bounding box center [20, 191] width 8 height 8
click at [21, 93] on span "expand" at bounding box center [20, 97] width 8 height 8
click at [0, 0] on div "Select value" at bounding box center [0, 0] width 0 height 0
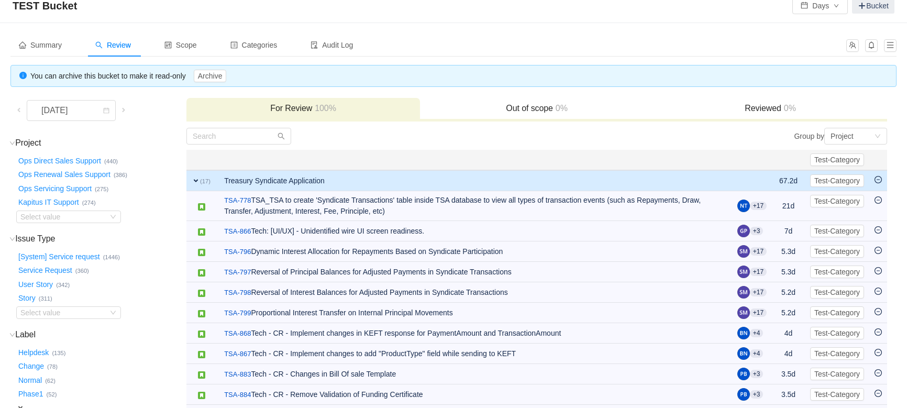
scroll to position [0, 0]
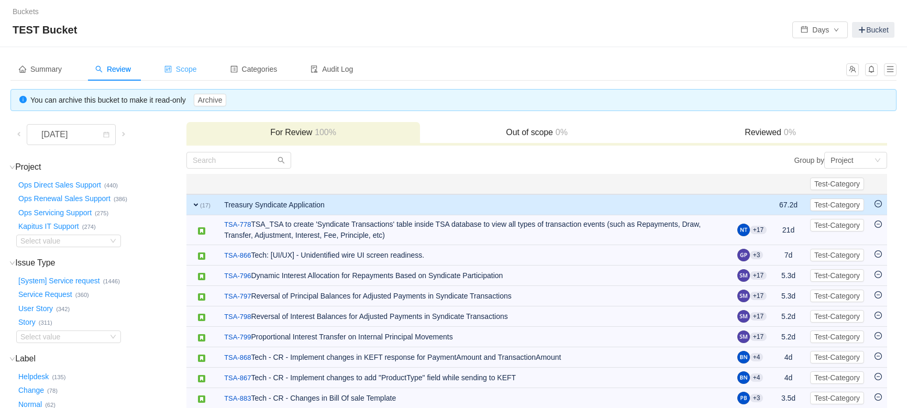
click at [183, 65] on span "Scope" at bounding box center [180, 69] width 32 height 8
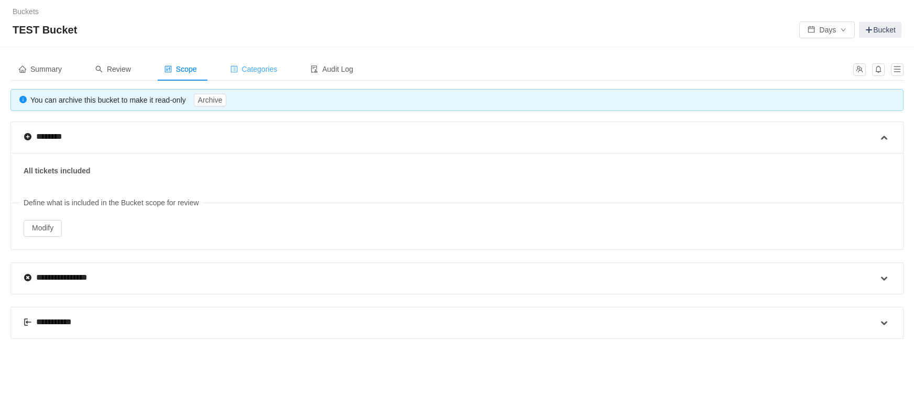
click at [255, 72] on span "Categories" at bounding box center [253, 69] width 47 height 8
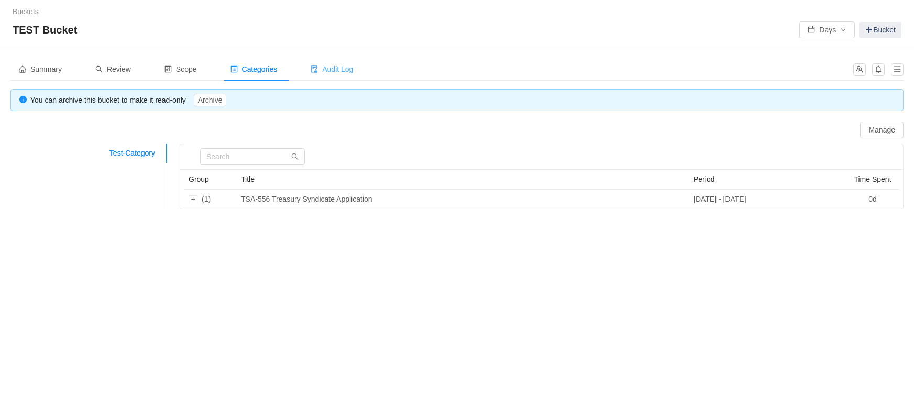
click at [324, 71] on span "Audit Log" at bounding box center [331, 69] width 42 height 8
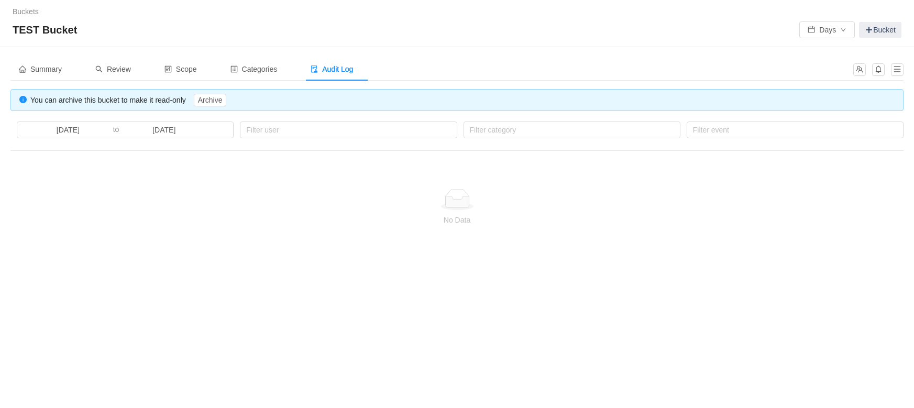
click at [714, 71] on div "Summary Review Scope Categories Audit Log You can archive this bucket to make i…" at bounding box center [457, 160] width 914 height 227
click at [714, 68] on button "button" at bounding box center [897, 69] width 13 height 13
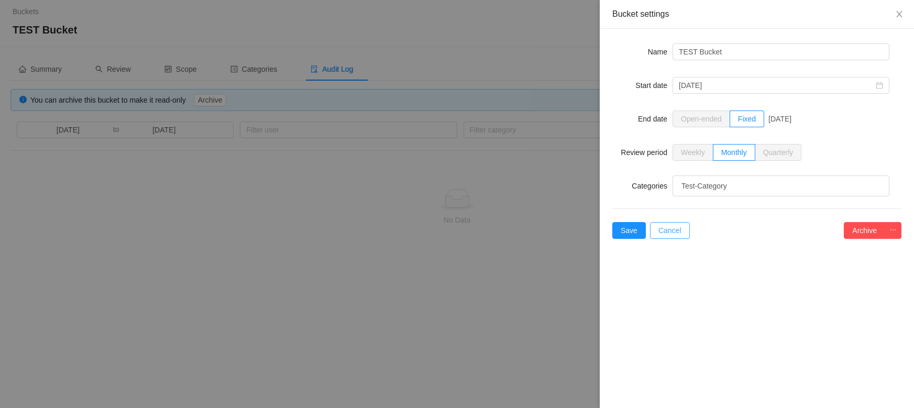
click at [670, 226] on button "Cancel" at bounding box center [670, 230] width 40 height 17
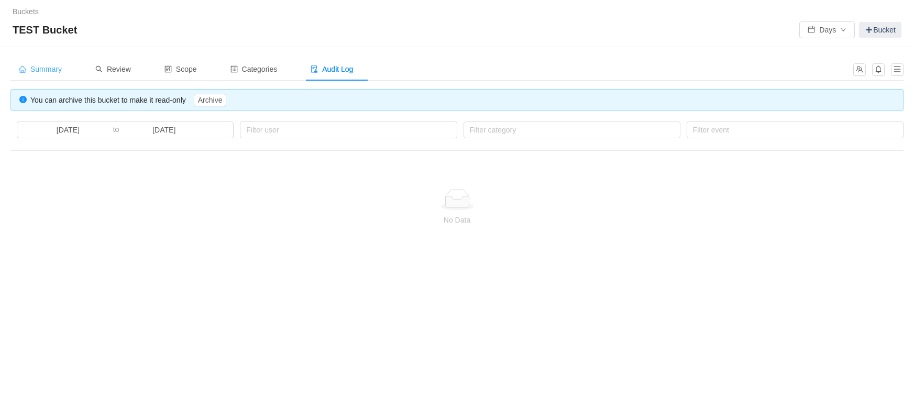
click at [35, 73] on span "Summary" at bounding box center [40, 69] width 43 height 8
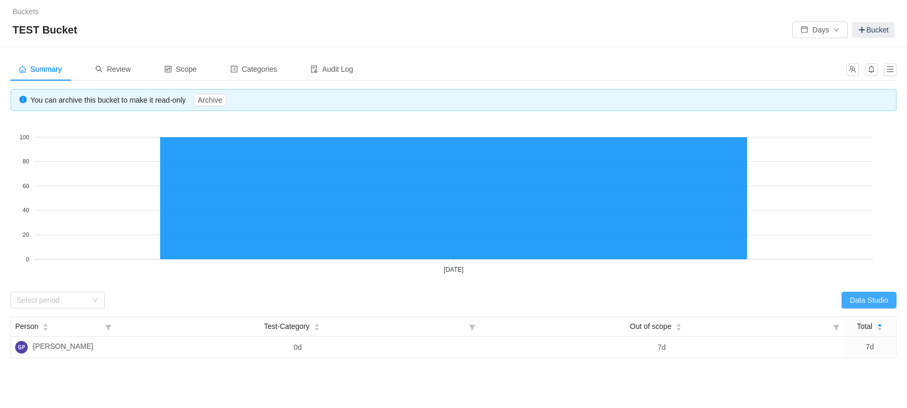
click at [714, 302] on button "Data Studio" at bounding box center [868, 300] width 55 height 17
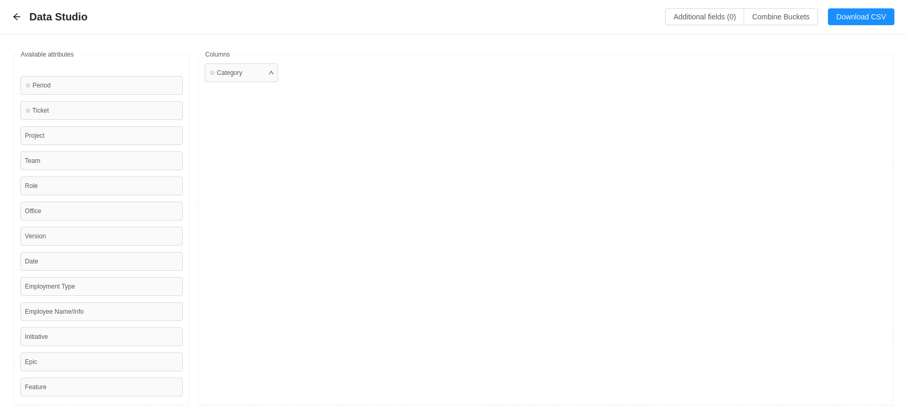
scroll to position [84, 0]
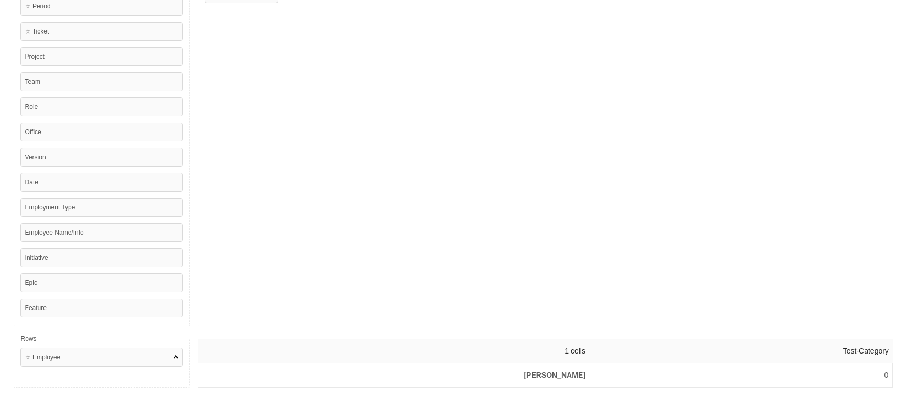
click at [150, 354] on div "☆ Employee" at bounding box center [101, 357] width 162 height 19
click at [176, 352] on div at bounding box center [176, 356] width 4 height 9
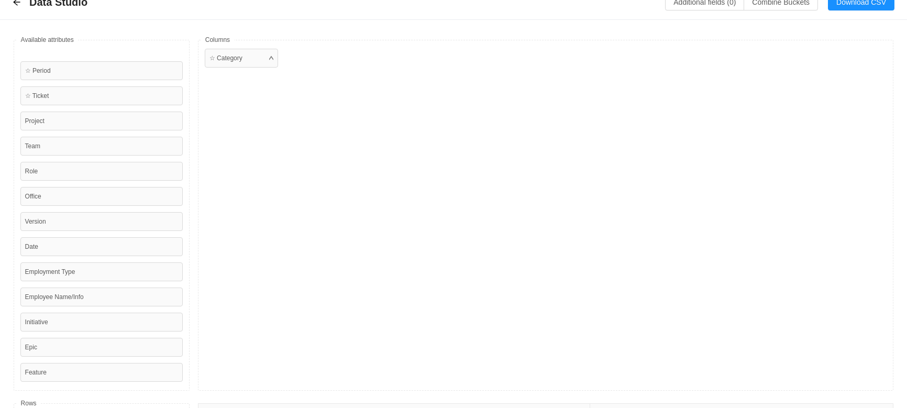
scroll to position [0, 0]
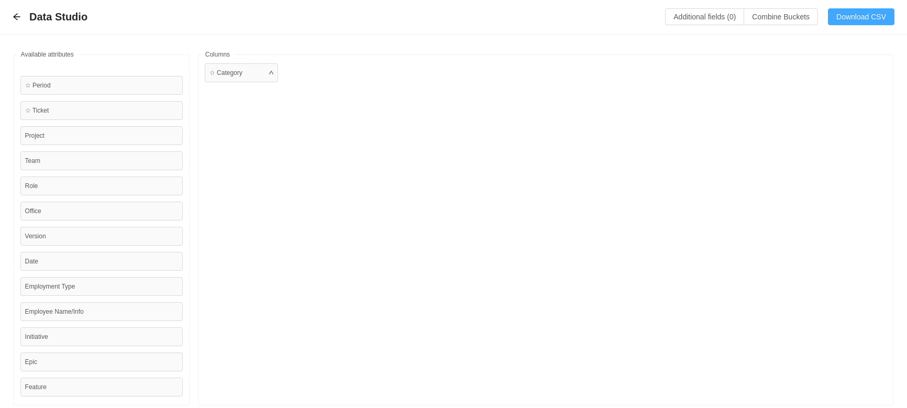
click at [714, 18] on button "Download CSV" at bounding box center [861, 16] width 66 height 17
click at [7, 17] on div "Data Studio Additional fields (0) Combine Buckets (0) Download CSV" at bounding box center [453, 17] width 907 height 35
click at [15, 19] on icon "icon: arrow-left" at bounding box center [16, 17] width 7 height 7
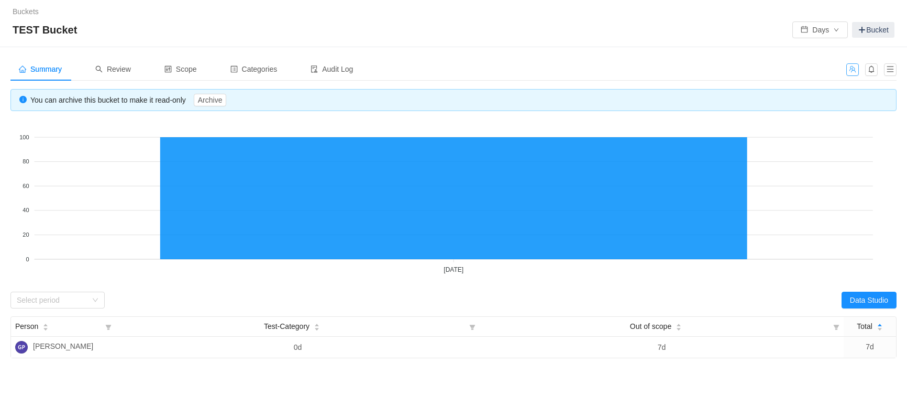
click at [714, 70] on button "button" at bounding box center [852, 69] width 13 height 13
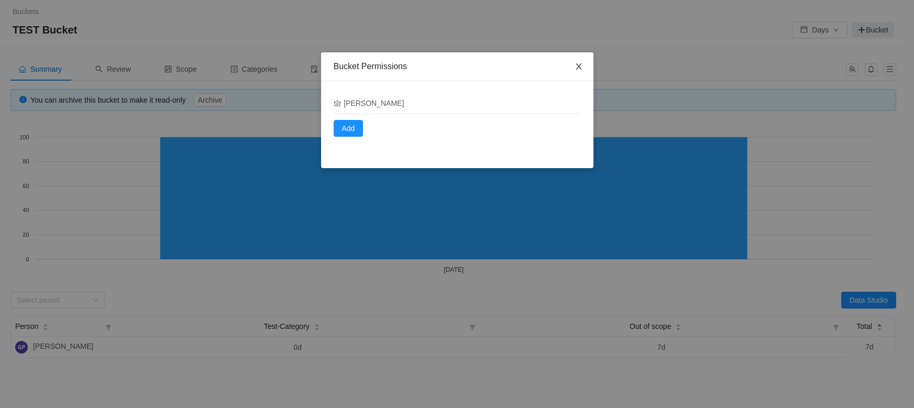
click at [580, 67] on icon "icon: close" at bounding box center [578, 66] width 8 height 8
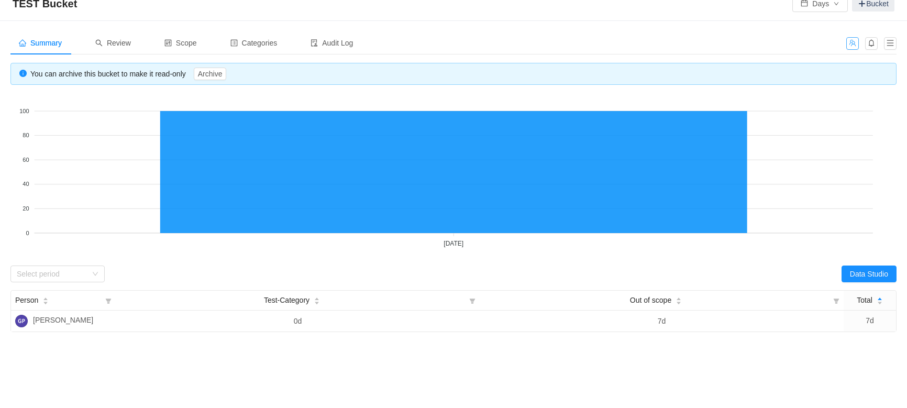
scroll to position [47, 0]
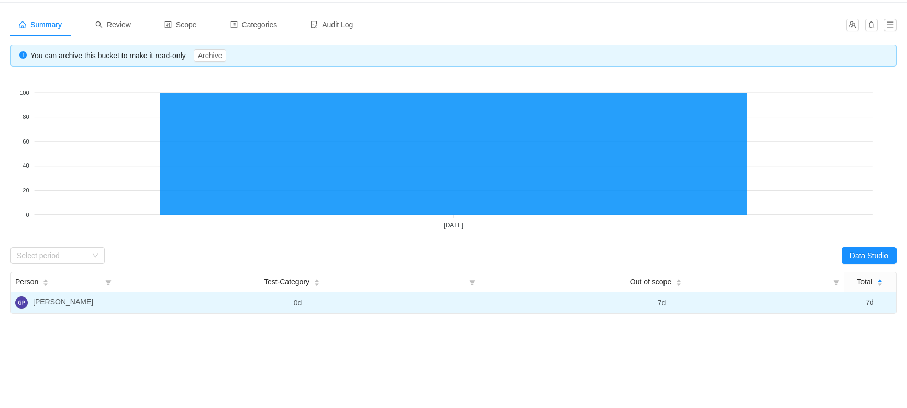
click at [62, 302] on span "[PERSON_NAME]" at bounding box center [63, 302] width 60 height 13
click at [66, 302] on span "[PERSON_NAME]" at bounding box center [63, 302] width 60 height 13
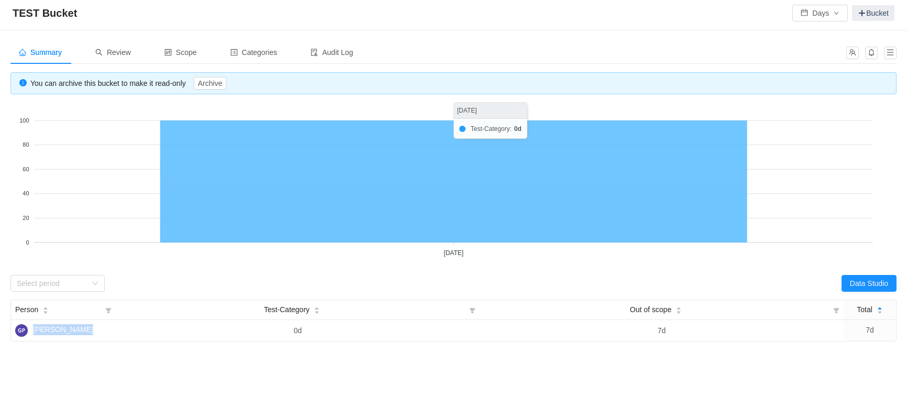
scroll to position [0, 0]
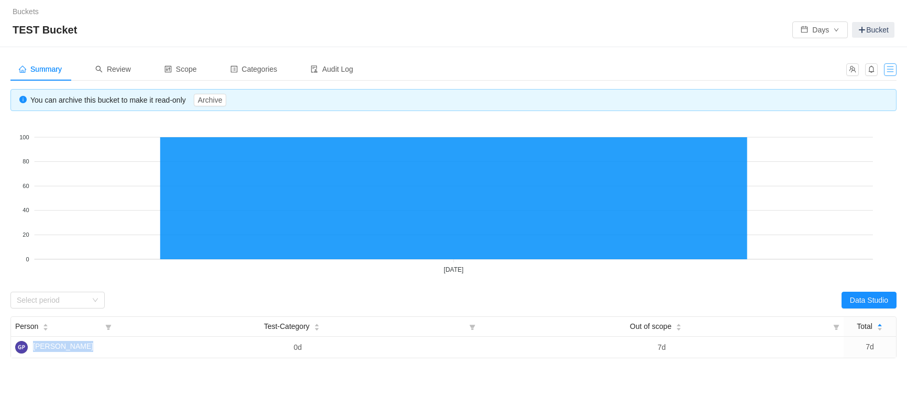
click at [714, 73] on button "button" at bounding box center [890, 69] width 13 height 13
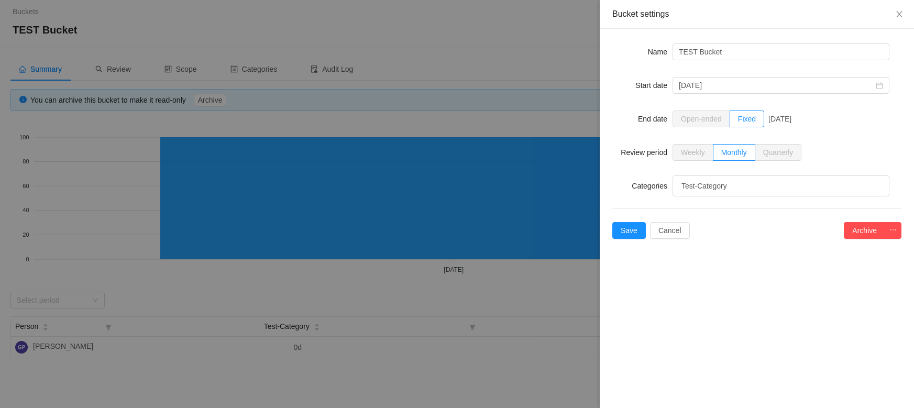
click at [543, 49] on div at bounding box center [457, 204] width 914 height 408
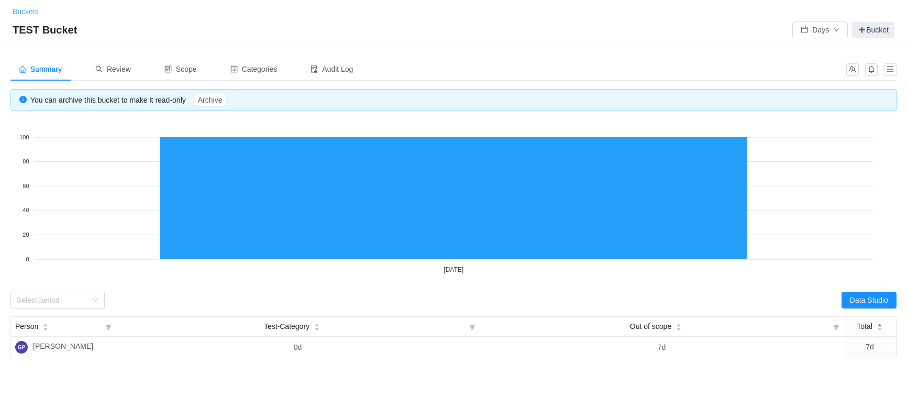
click at [27, 14] on link "Buckets" at bounding box center [26, 11] width 26 height 8
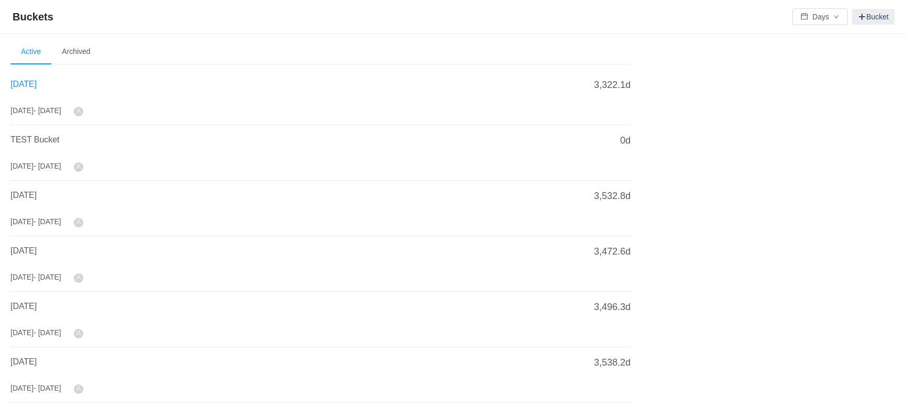
click at [26, 84] on span "[DATE]" at bounding box center [23, 84] width 26 height 9
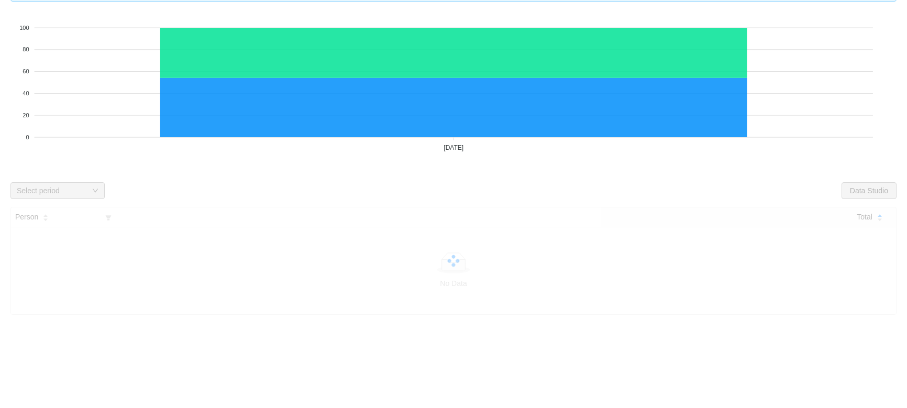
scroll to position [110, 0]
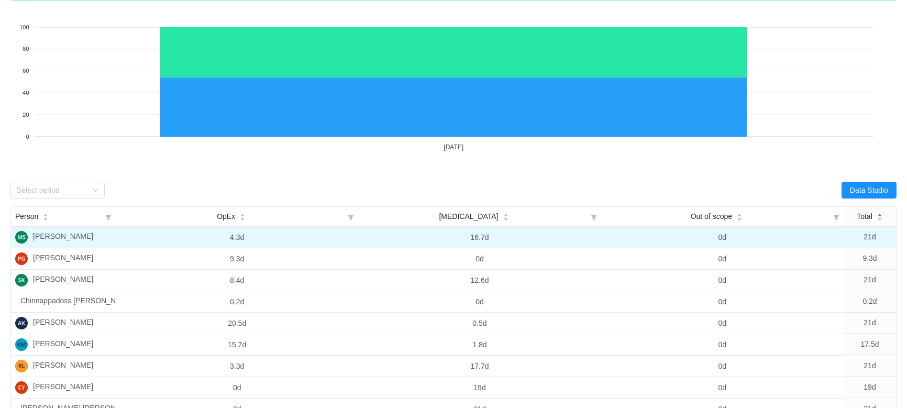
drag, startPoint x: 108, startPoint y: 237, endPoint x: 34, endPoint y: 237, distance: 73.8
click at [34, 237] on span "[PERSON_NAME]" at bounding box center [63, 237] width 60 height 13
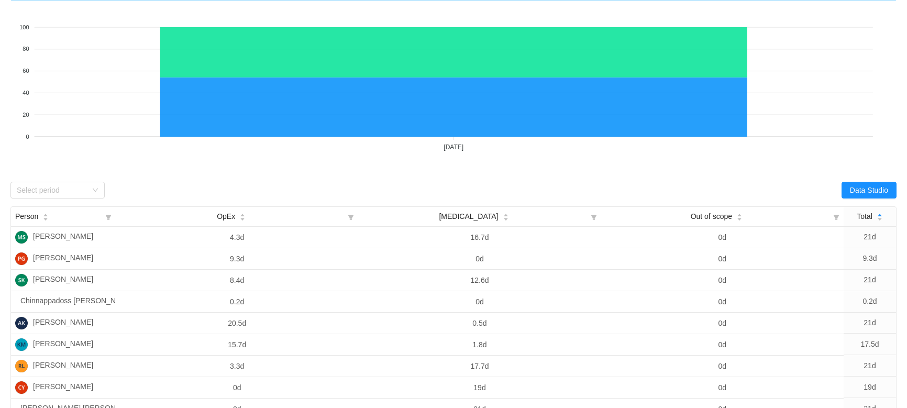
click at [175, 178] on div "Looks too empty? Make sure scope has tickets Make sure you have suitable catego…" at bounding box center [453, 241] width 886 height 459
click at [472, 216] on span "[MEDICAL_DATA]" at bounding box center [468, 216] width 59 height 11
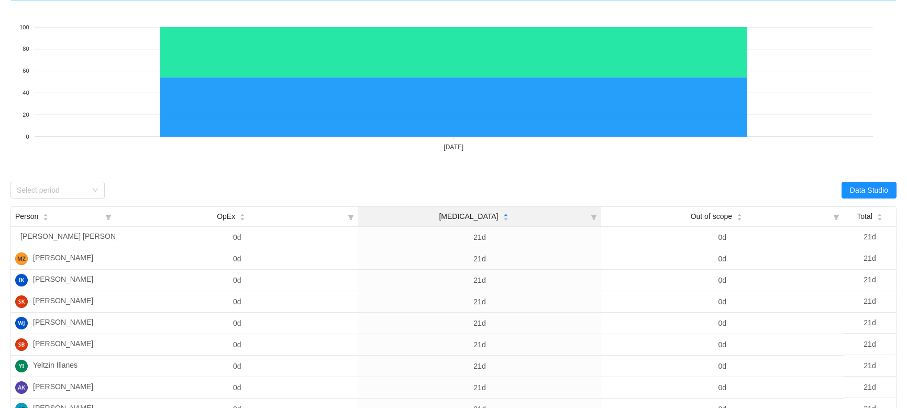
click at [472, 216] on span "[MEDICAL_DATA]" at bounding box center [468, 216] width 59 height 11
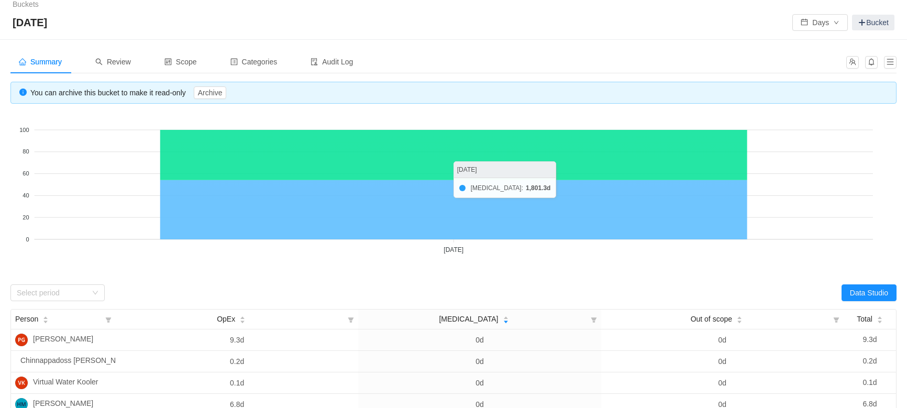
scroll to position [0, 0]
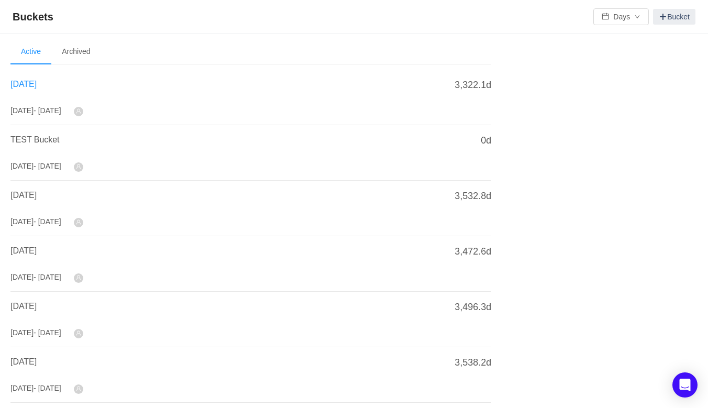
click at [37, 85] on span "[DATE]" at bounding box center [23, 84] width 26 height 9
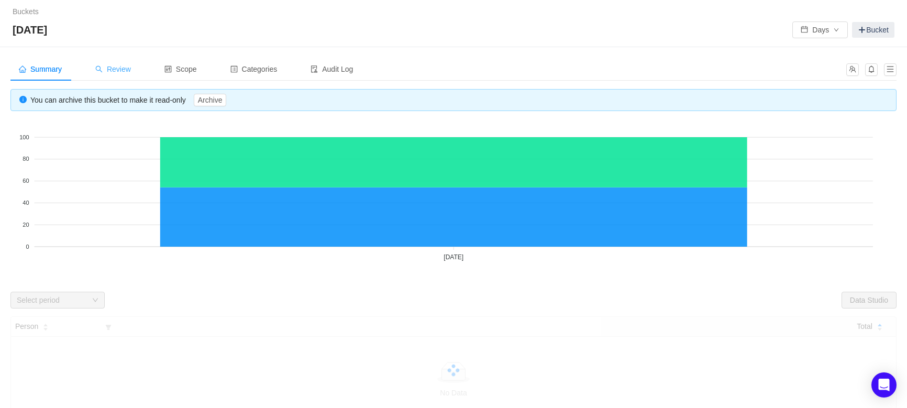
click at [124, 63] on div "Review" at bounding box center [113, 70] width 52 height 24
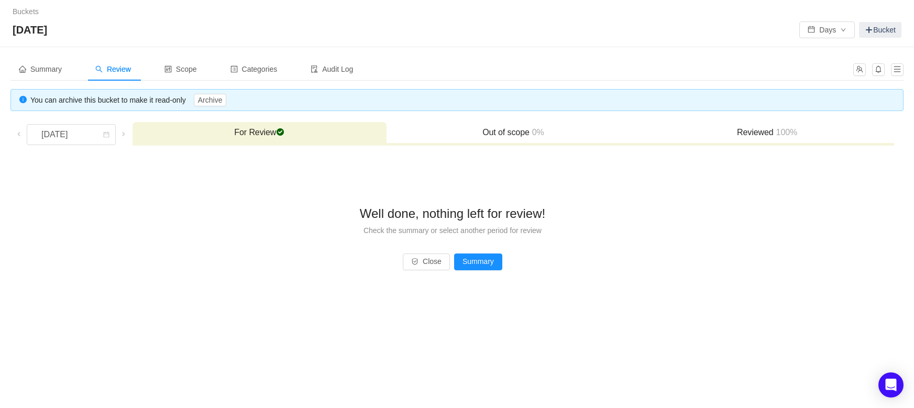
click at [714, 130] on h3 "Reviewed 100%" at bounding box center [766, 132] width 243 height 10
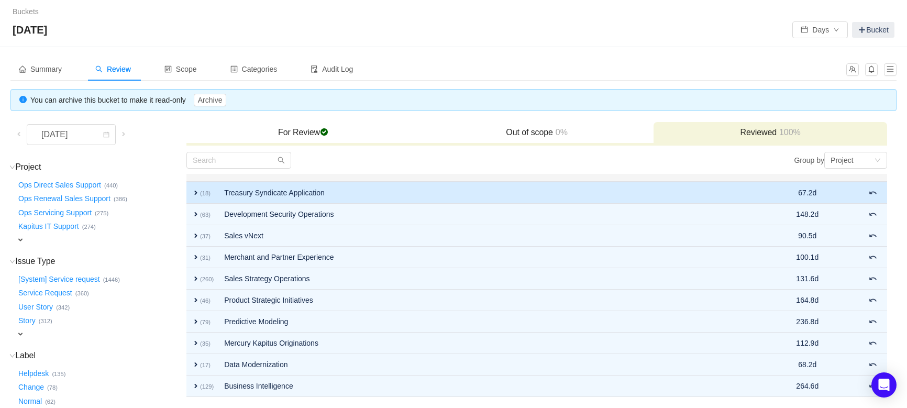
click at [193, 193] on span "expand" at bounding box center [196, 192] width 8 height 8
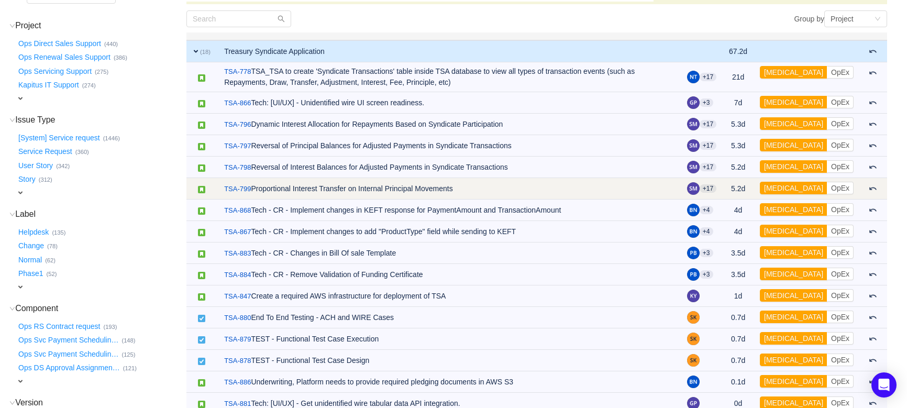
scroll to position [142, 0]
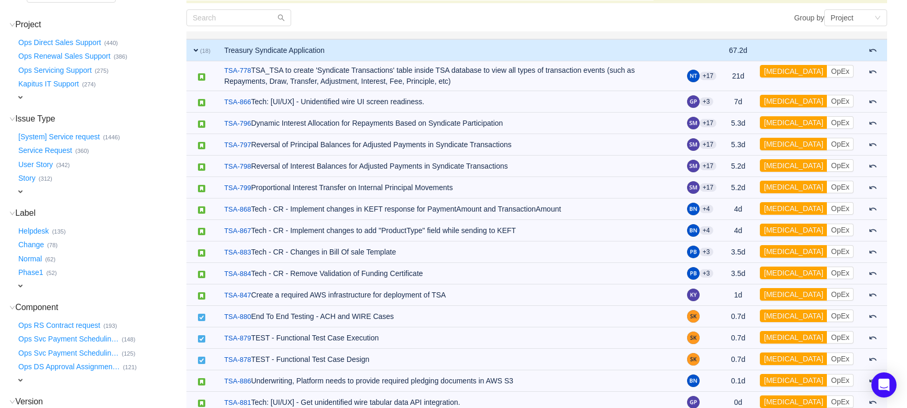
click at [197, 50] on span "expand" at bounding box center [196, 50] width 8 height 8
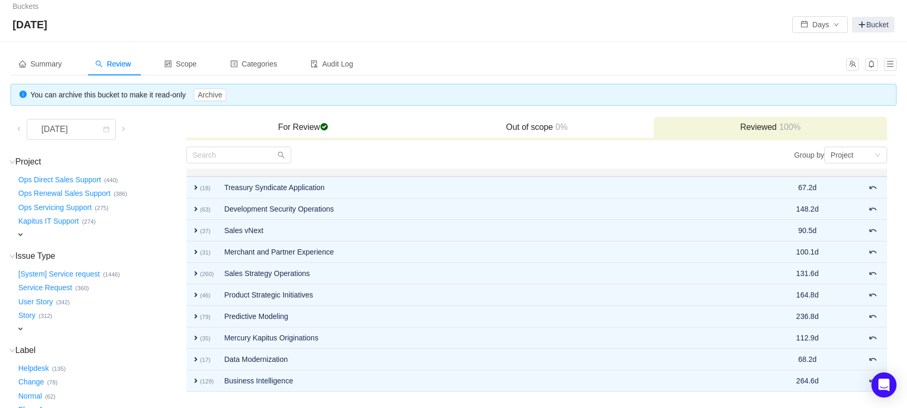
scroll to position [0, 0]
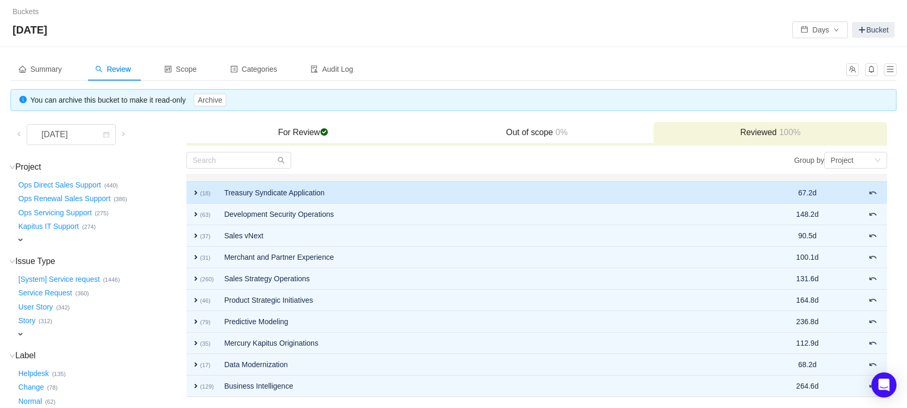
click at [194, 196] on td "expand (18)" at bounding box center [202, 193] width 32 height 22
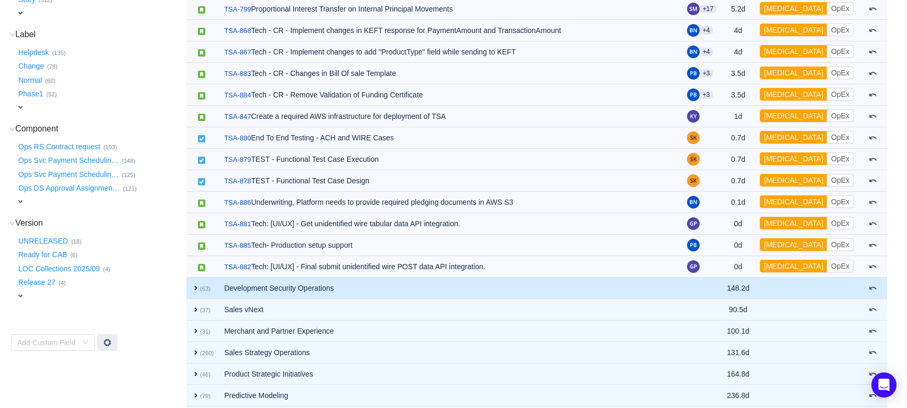
scroll to position [381, 0]
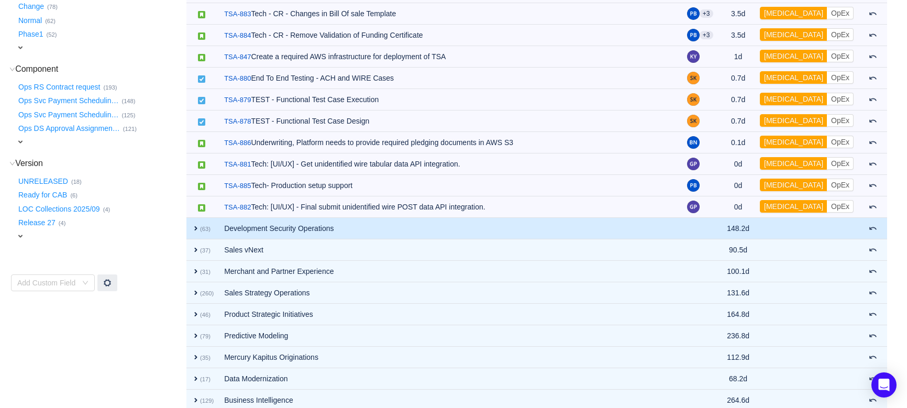
click at [193, 225] on span "expand" at bounding box center [196, 228] width 8 height 8
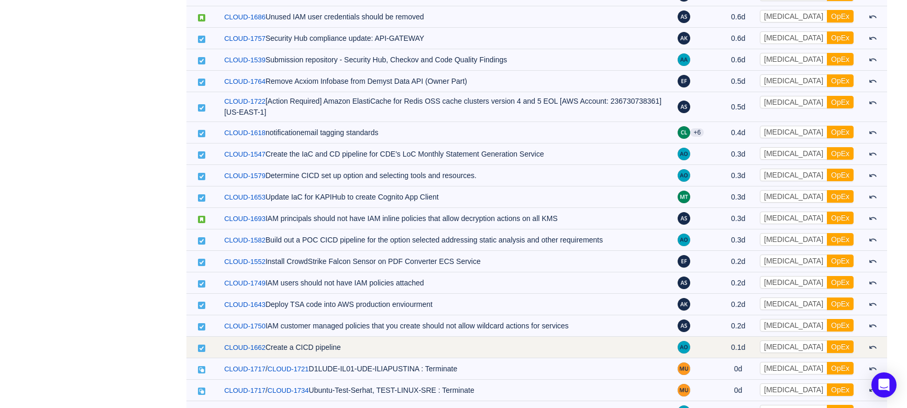
scroll to position [1774, 0]
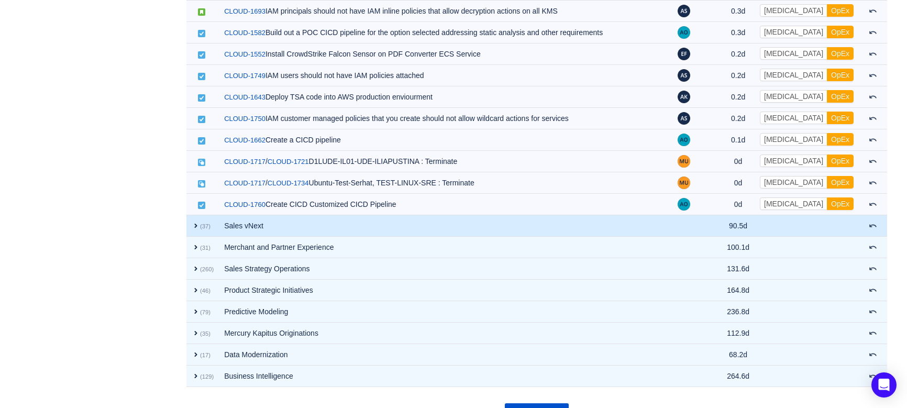
click at [194, 221] on span "expand" at bounding box center [196, 225] width 8 height 8
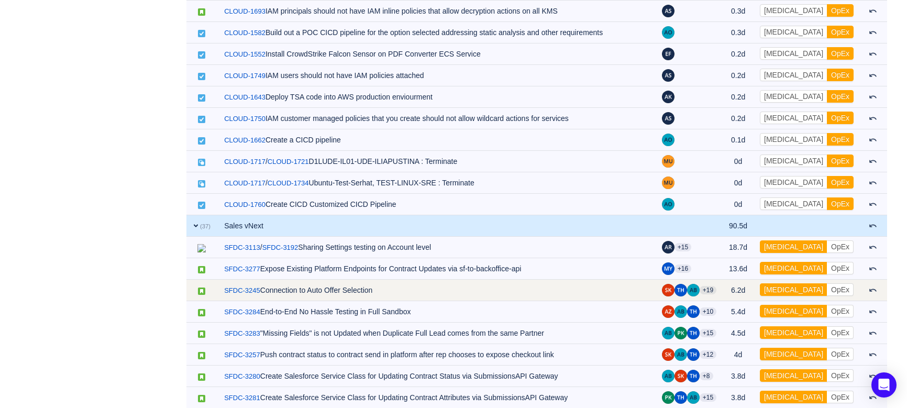
click at [262, 280] on td "/ SFDC-3245 Connection to Auto Offer Selection" at bounding box center [438, 290] width 438 height 21
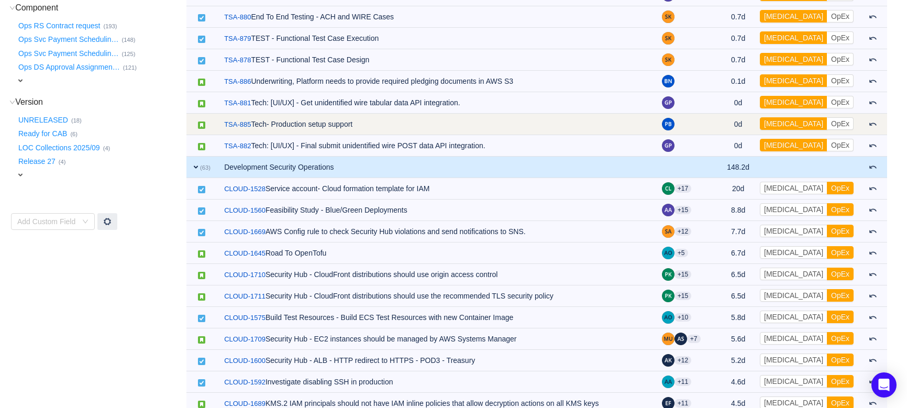
scroll to position [441, 0]
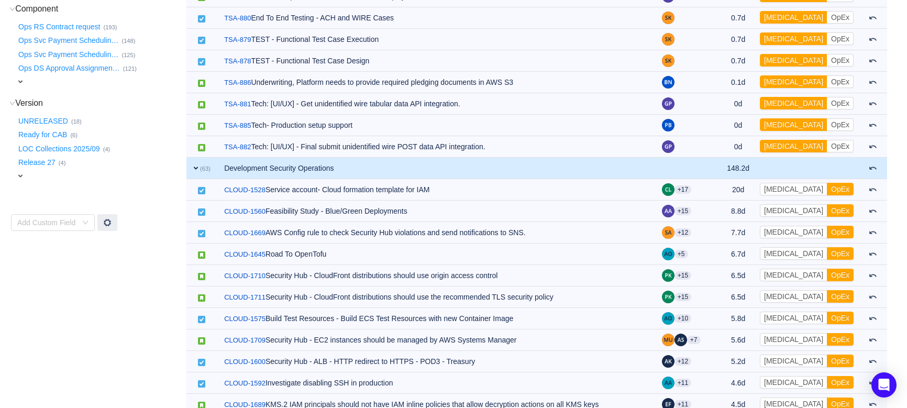
click at [194, 168] on span "expand" at bounding box center [196, 168] width 8 height 8
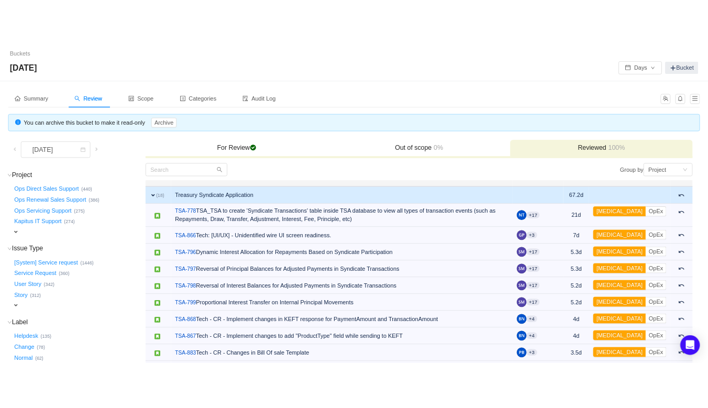
scroll to position [0, 0]
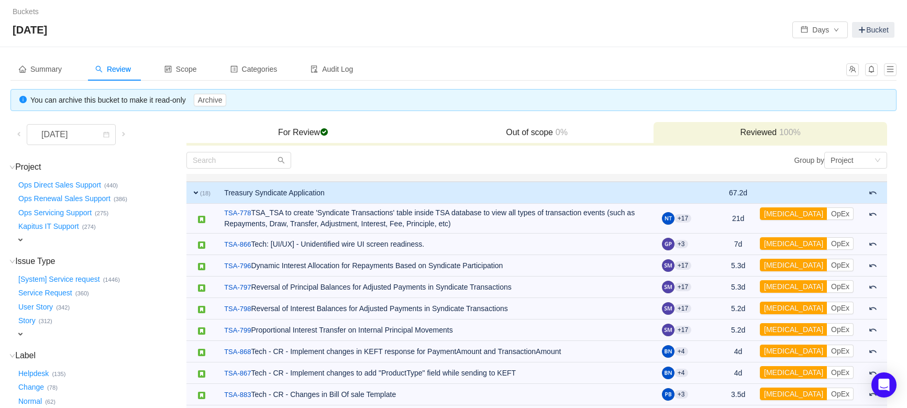
click at [194, 190] on span "expand" at bounding box center [196, 192] width 8 height 8
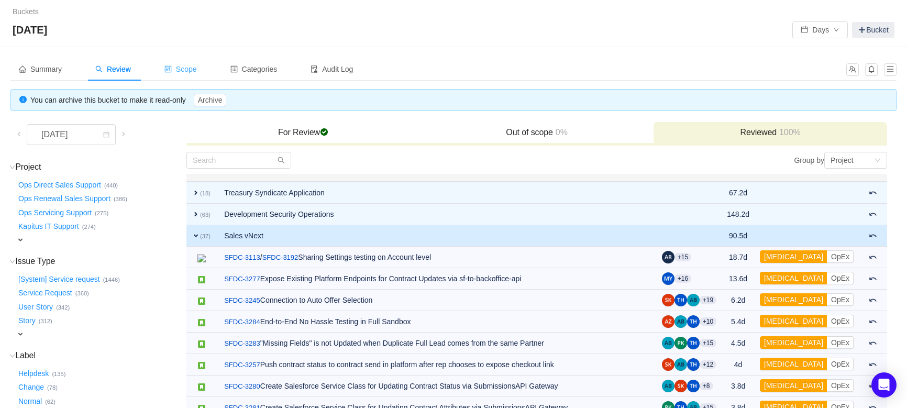
click at [188, 72] on span "Scope" at bounding box center [180, 69] width 32 height 8
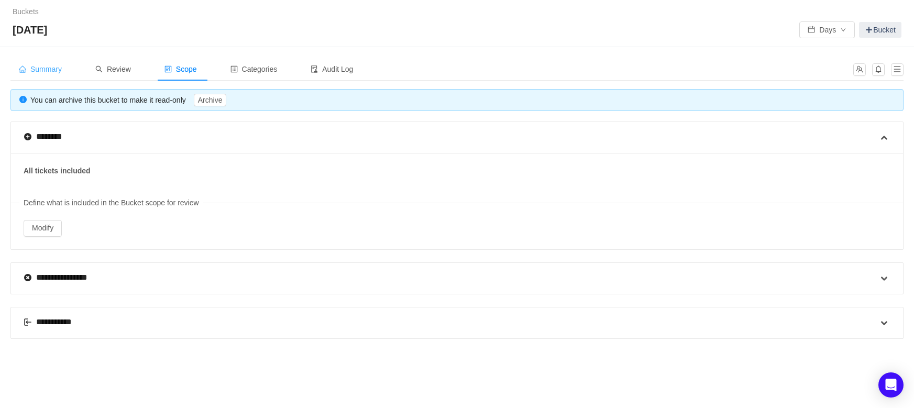
click at [61, 70] on span "Summary" at bounding box center [40, 69] width 43 height 8
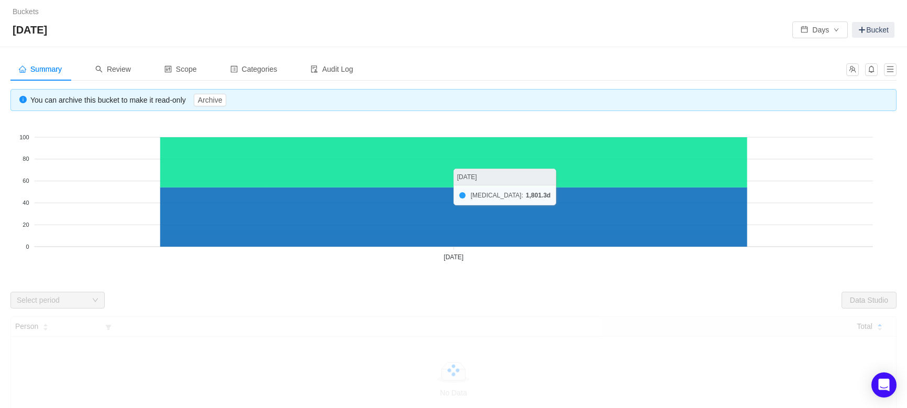
click at [427, 228] on icon at bounding box center [453, 216] width 587 height 59
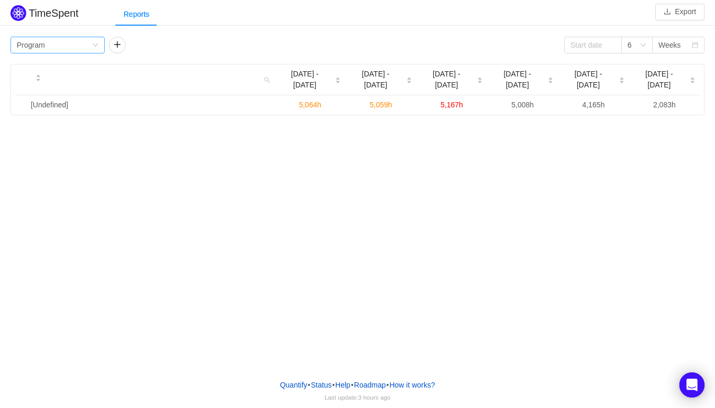
click at [96, 40] on div "Group by Program" at bounding box center [57, 45] width 94 height 17
click at [32, 113] on li "Epic" at bounding box center [57, 115] width 94 height 17
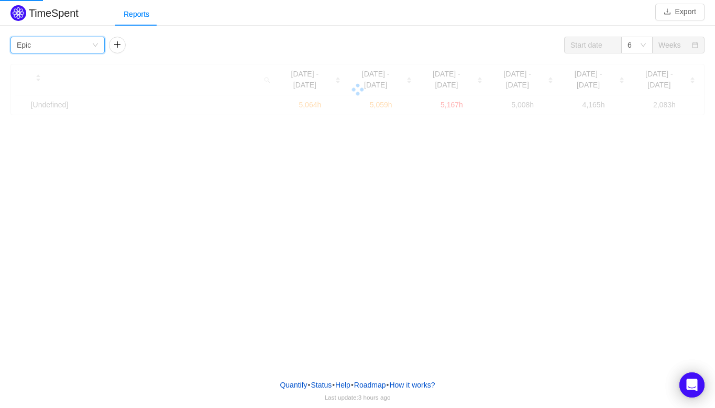
click at [237, 12] on div "Reports" at bounding box center [414, 15] width 599 height 24
